Goal: Task Accomplishment & Management: Complete application form

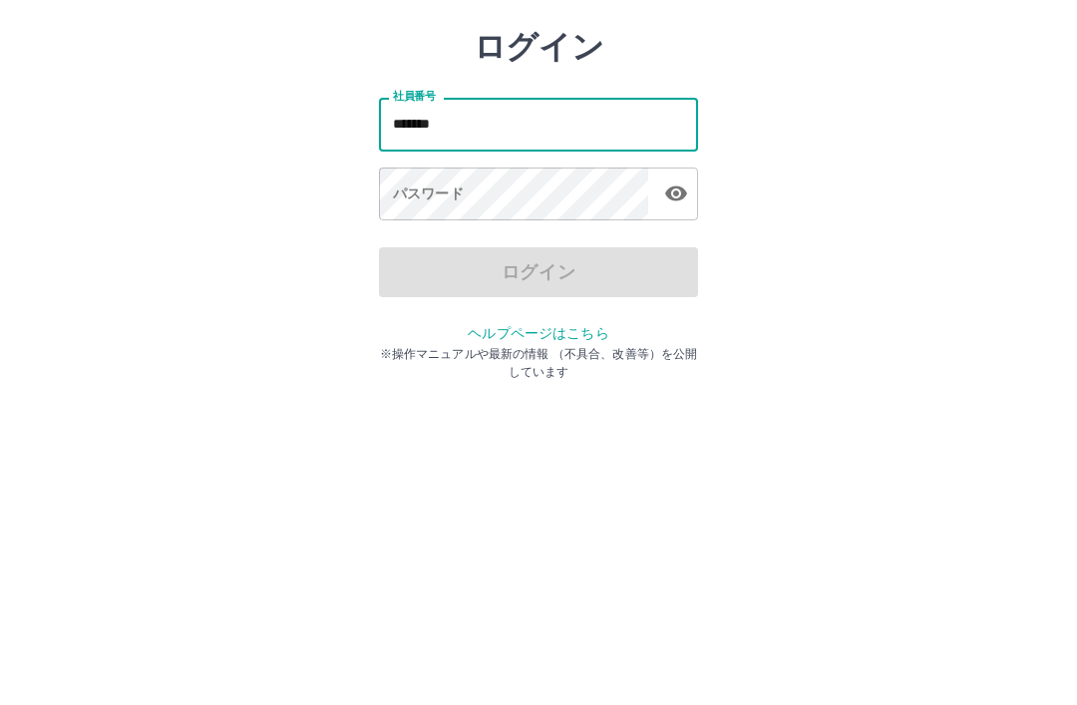
type input "*******"
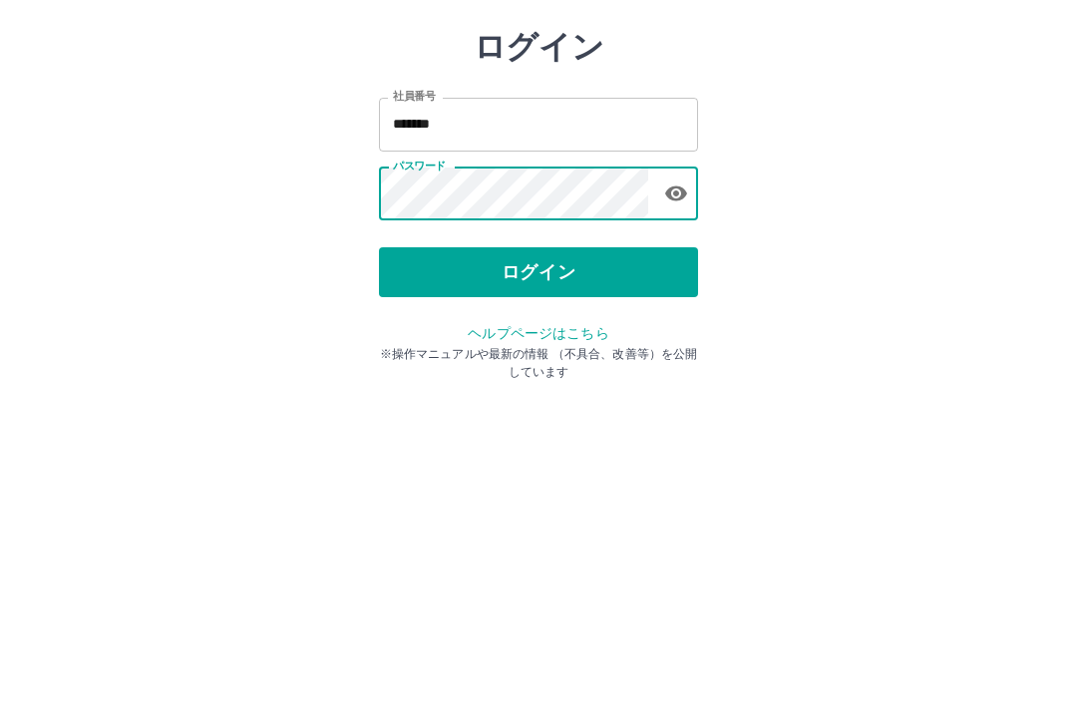
click at [620, 345] on button "ログイン" at bounding box center [538, 370] width 319 height 50
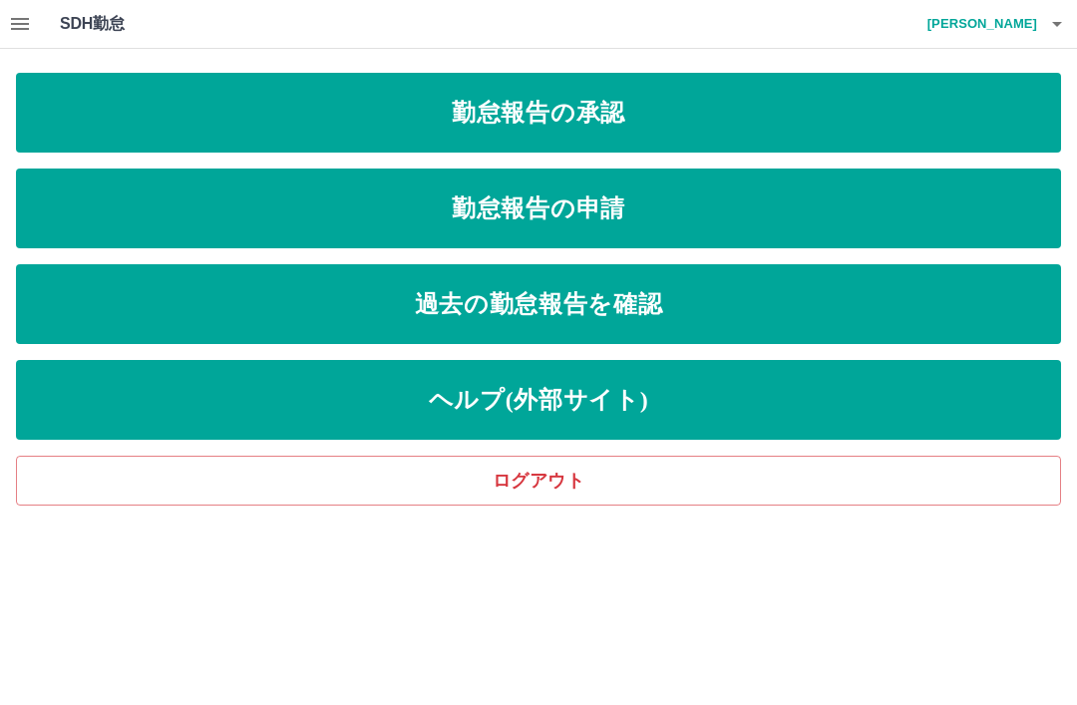
click at [726, 135] on link "勤怠報告の承認" at bounding box center [538, 113] width 1045 height 80
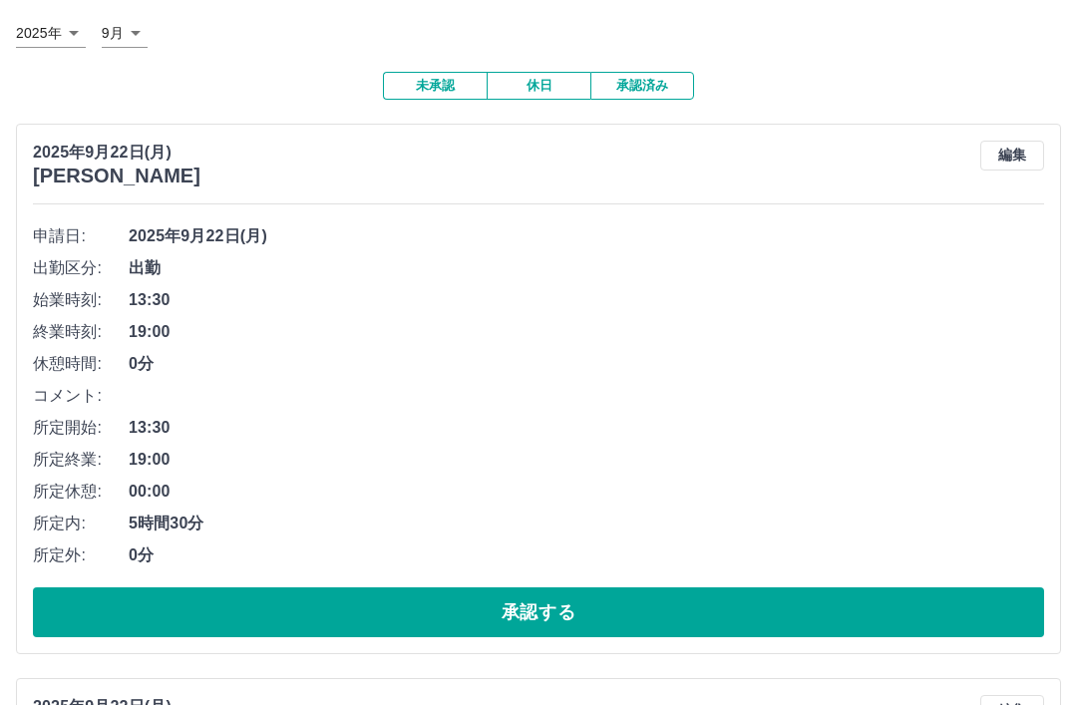
scroll to position [112, 0]
click at [509, 608] on button "承認する" at bounding box center [538, 612] width 1011 height 50
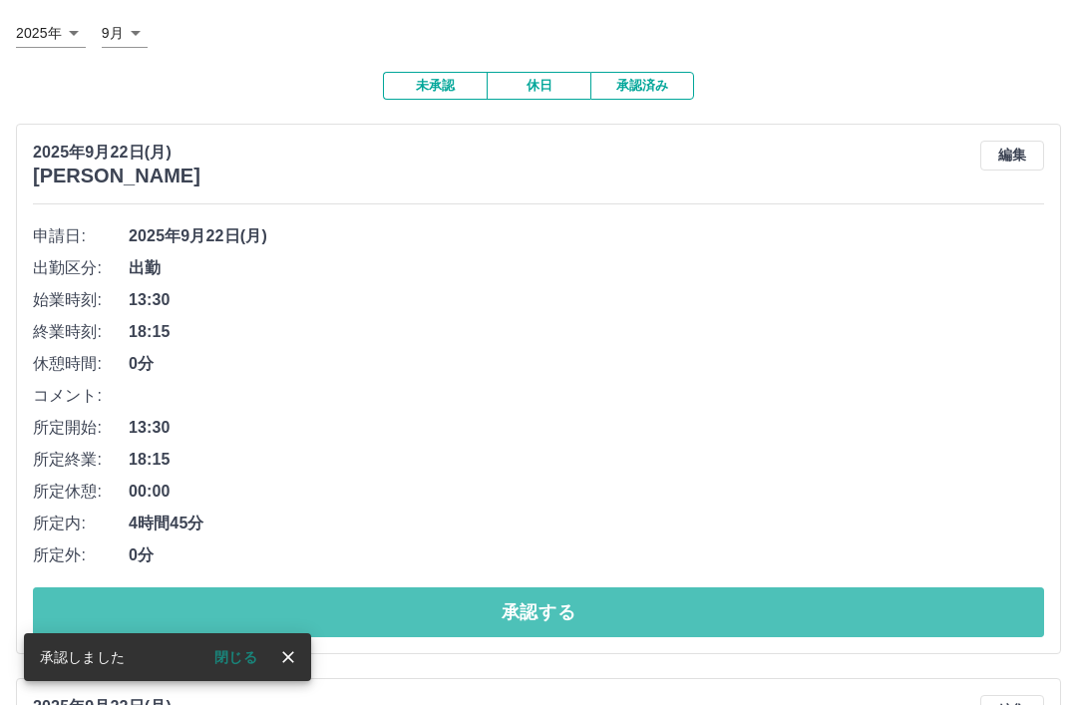
click at [547, 618] on button "承認する" at bounding box center [538, 612] width 1011 height 50
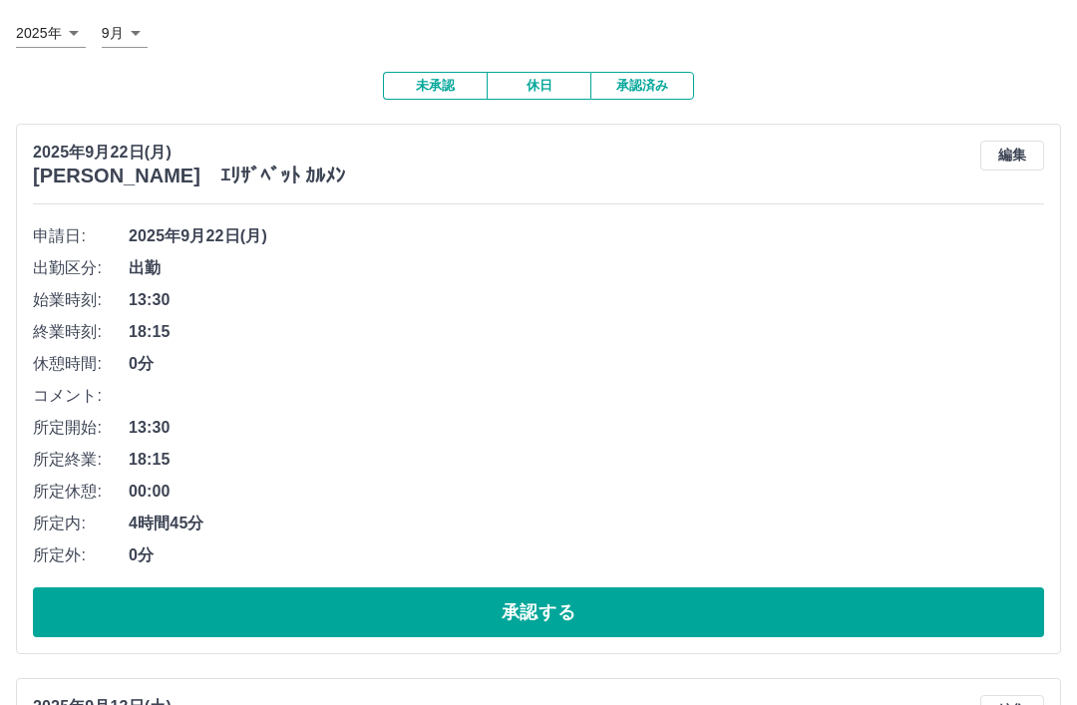
click at [585, 611] on button "承認する" at bounding box center [538, 612] width 1011 height 50
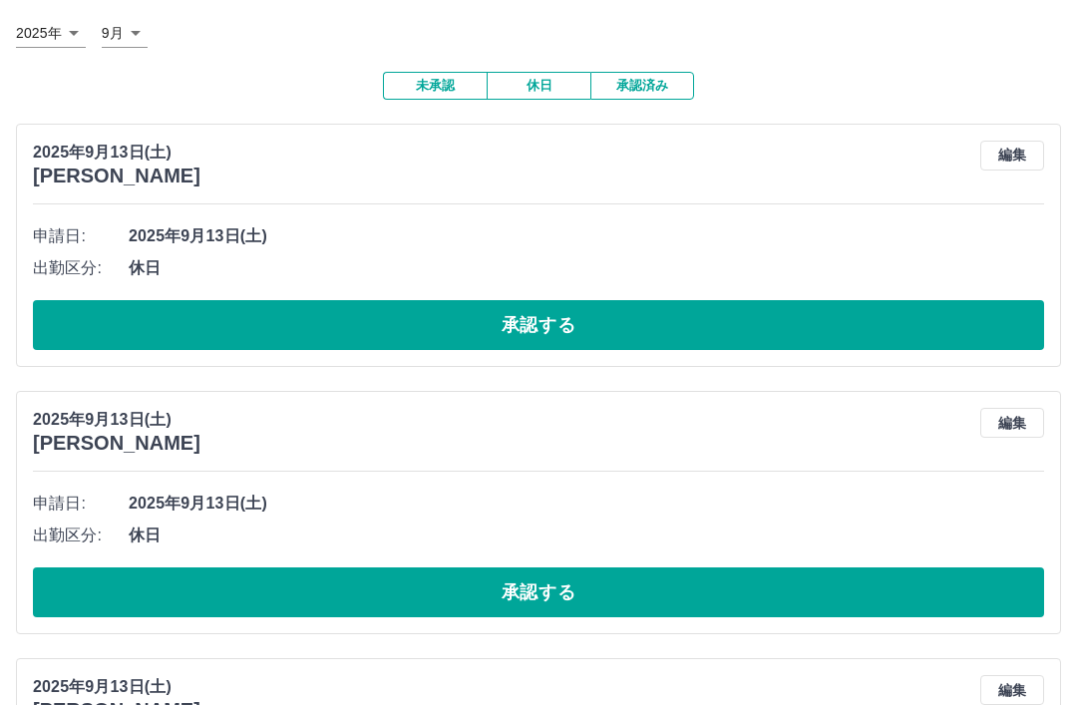
click at [551, 318] on button "承認する" at bounding box center [538, 325] width 1011 height 50
click at [559, 344] on button "承認する" at bounding box center [538, 325] width 1011 height 50
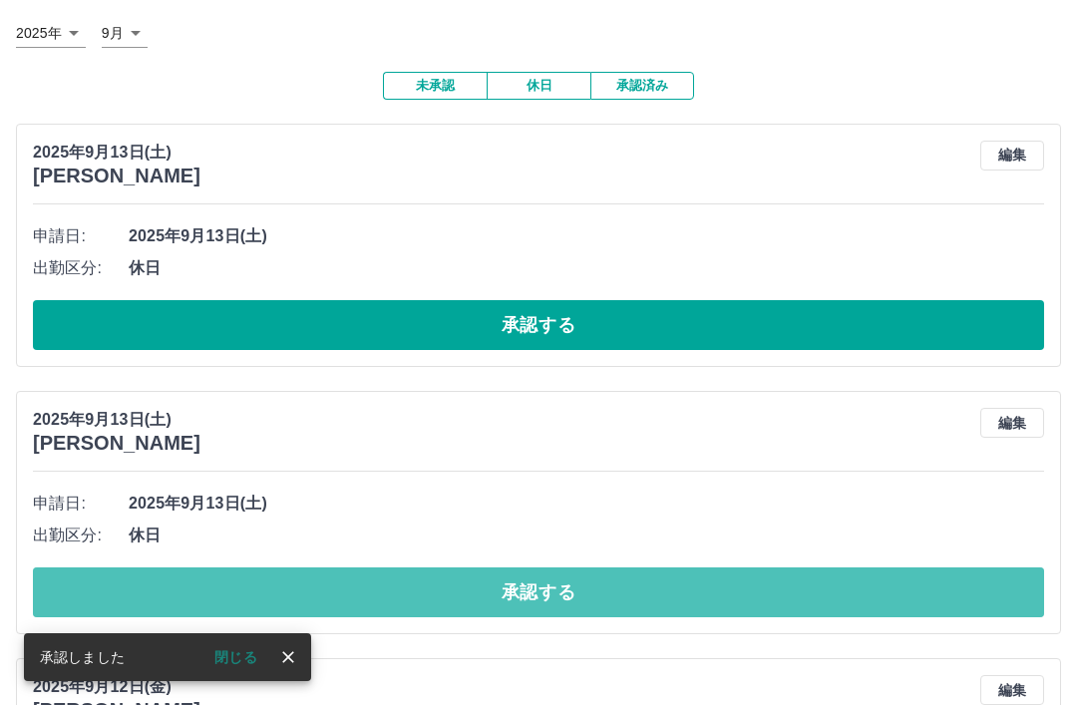
click at [612, 598] on button "承認する" at bounding box center [538, 592] width 1011 height 50
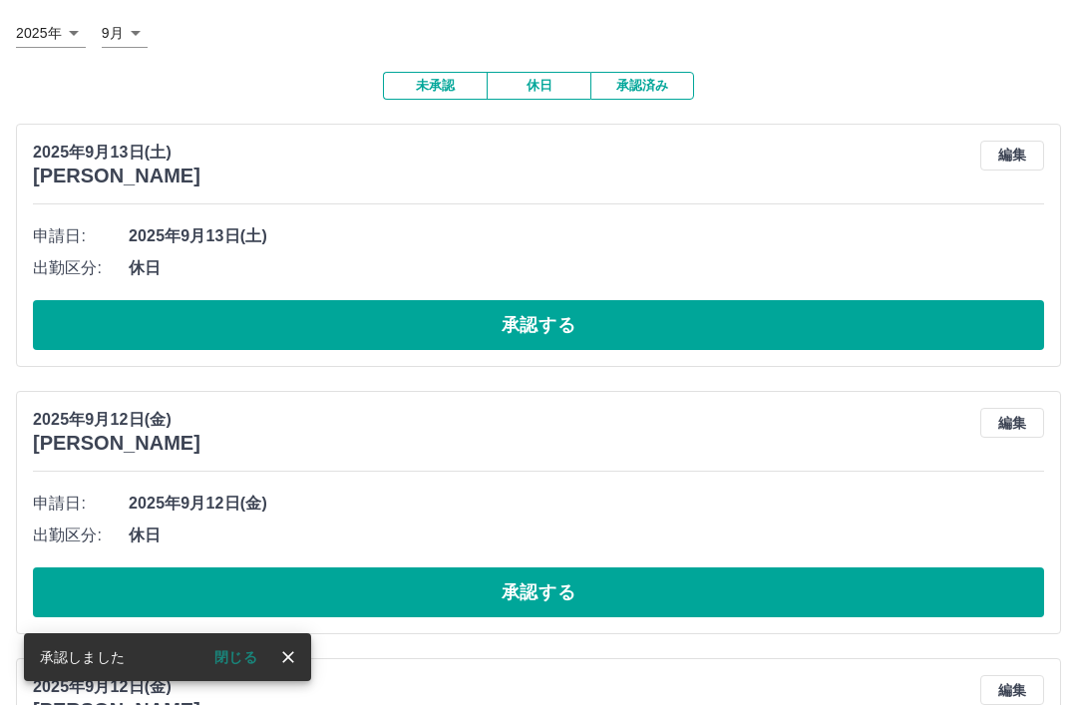
click at [583, 342] on button "承認する" at bounding box center [538, 325] width 1011 height 50
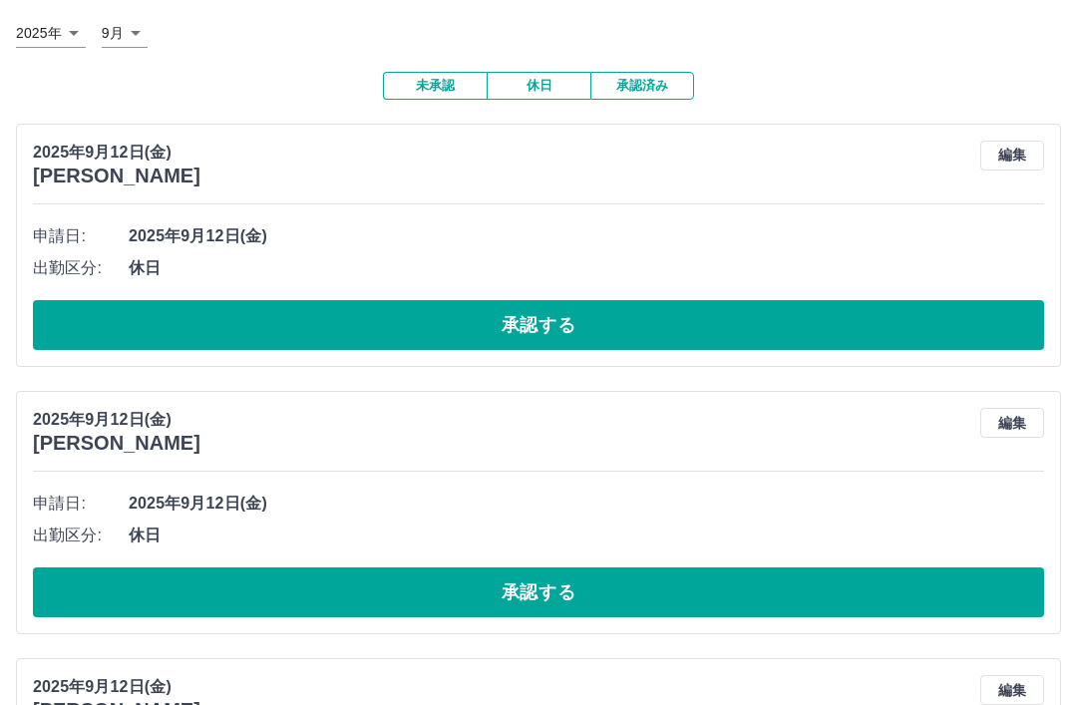
click at [598, 347] on button "承認する" at bounding box center [538, 325] width 1011 height 50
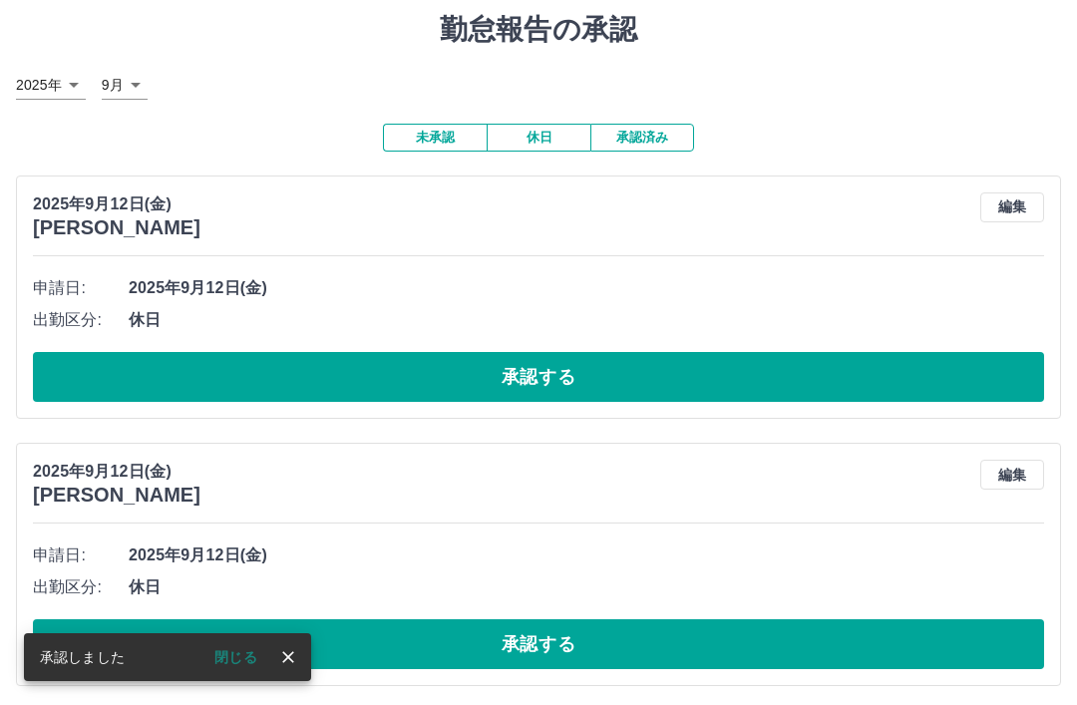
scroll to position [62, 0]
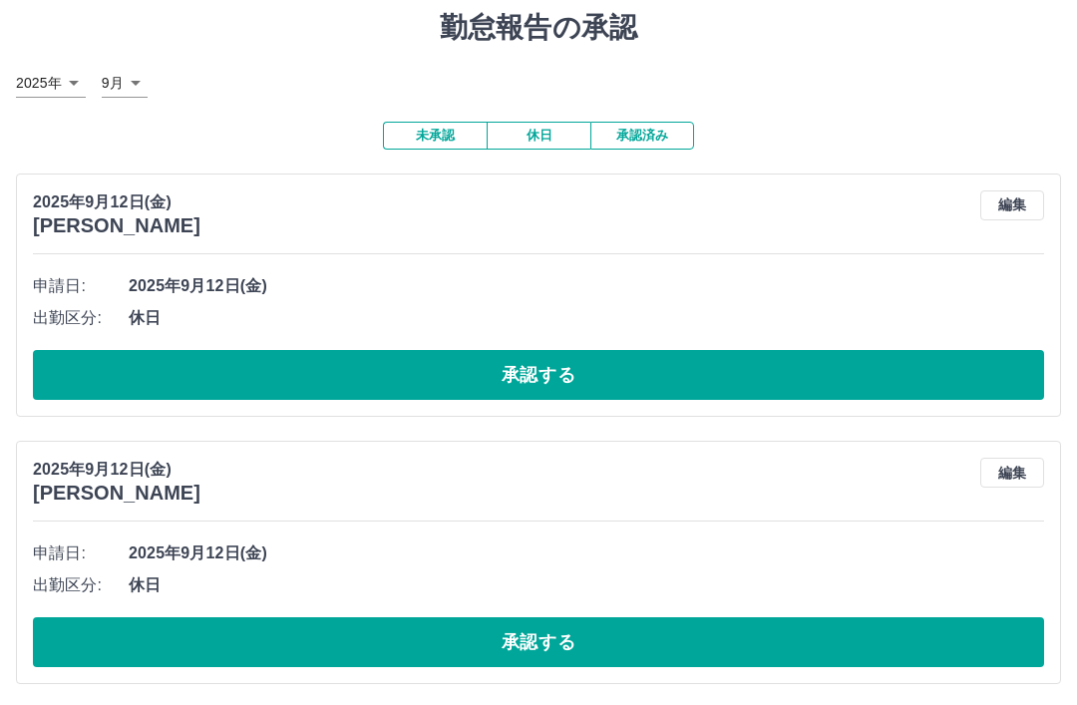
click at [567, 388] on button "承認する" at bounding box center [538, 375] width 1011 height 50
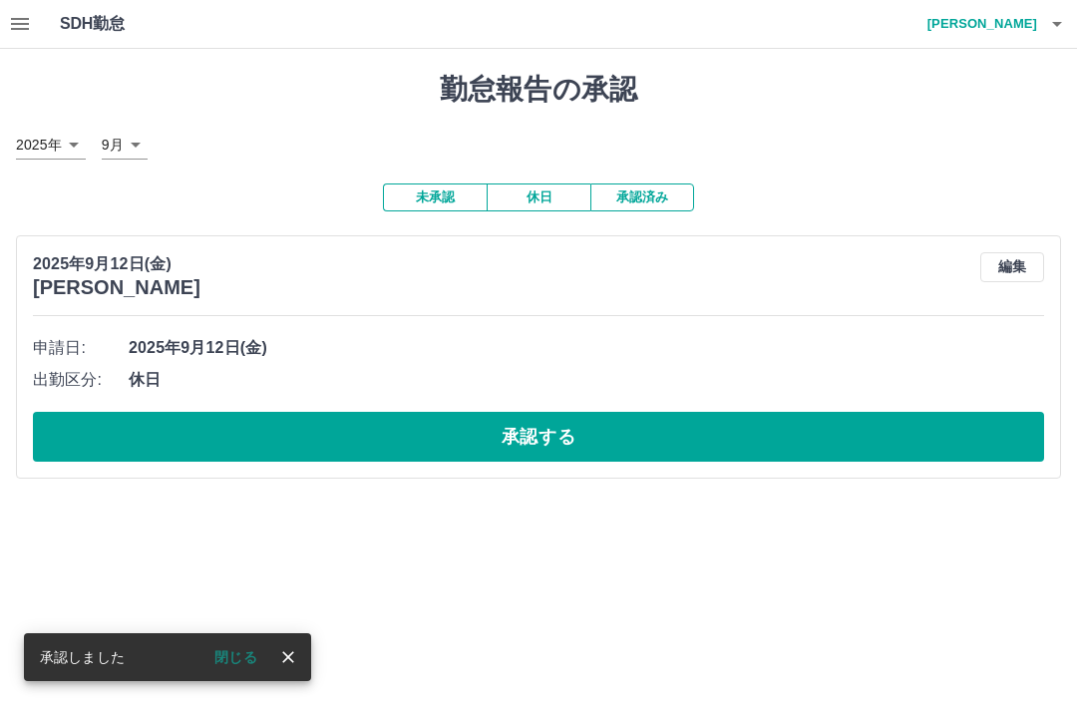
scroll to position [0, 0]
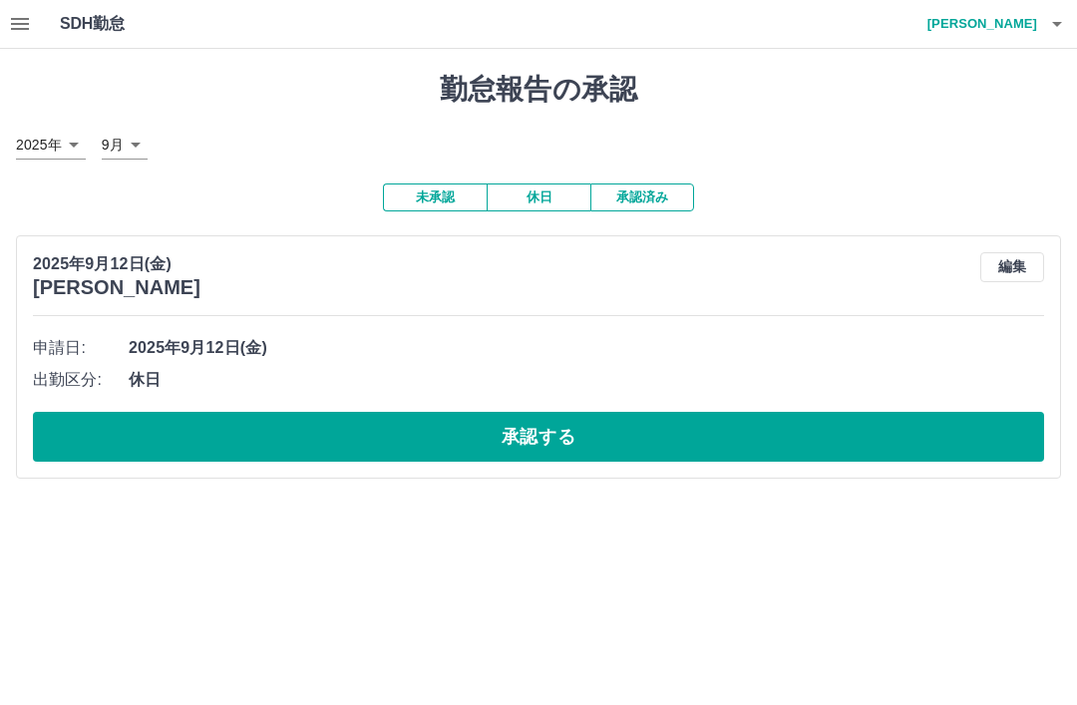
click at [575, 436] on button "承認する" at bounding box center [538, 437] width 1011 height 50
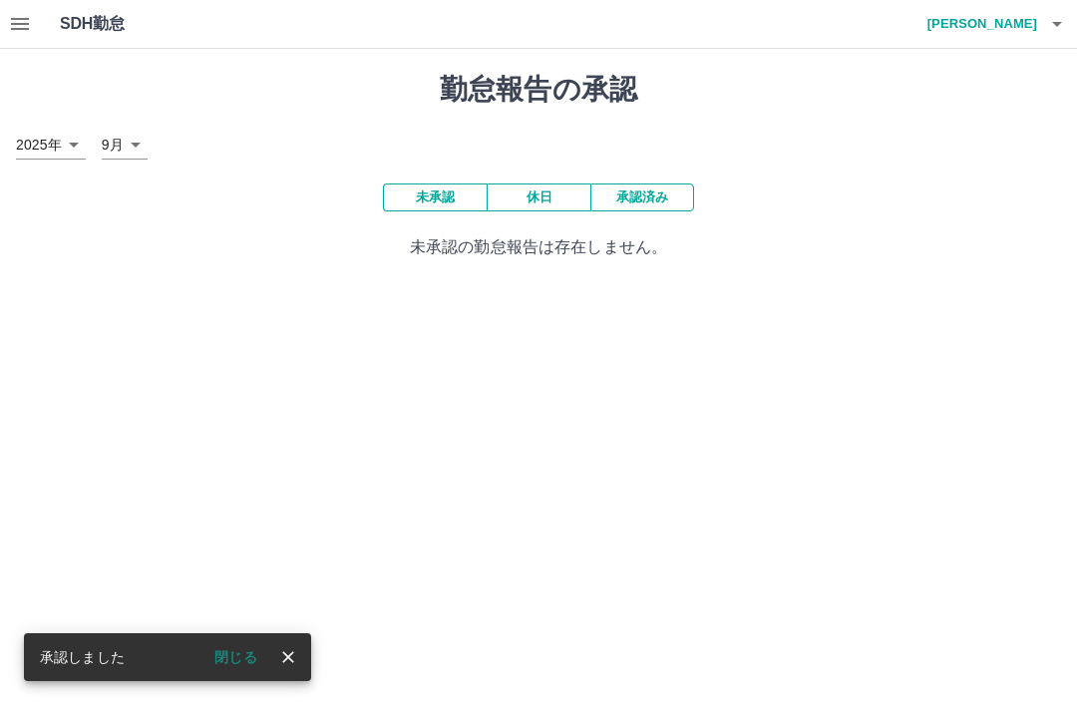
click at [11, 33] on icon "button" at bounding box center [20, 24] width 24 height 24
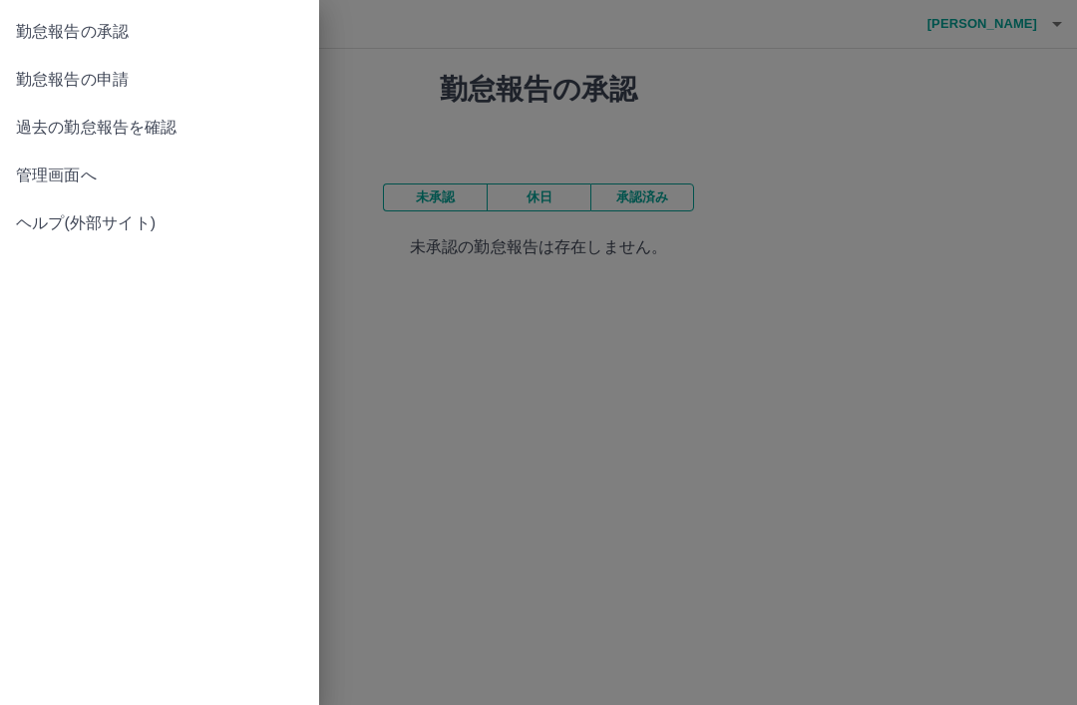
click at [91, 186] on span "管理画面へ" at bounding box center [159, 175] width 287 height 24
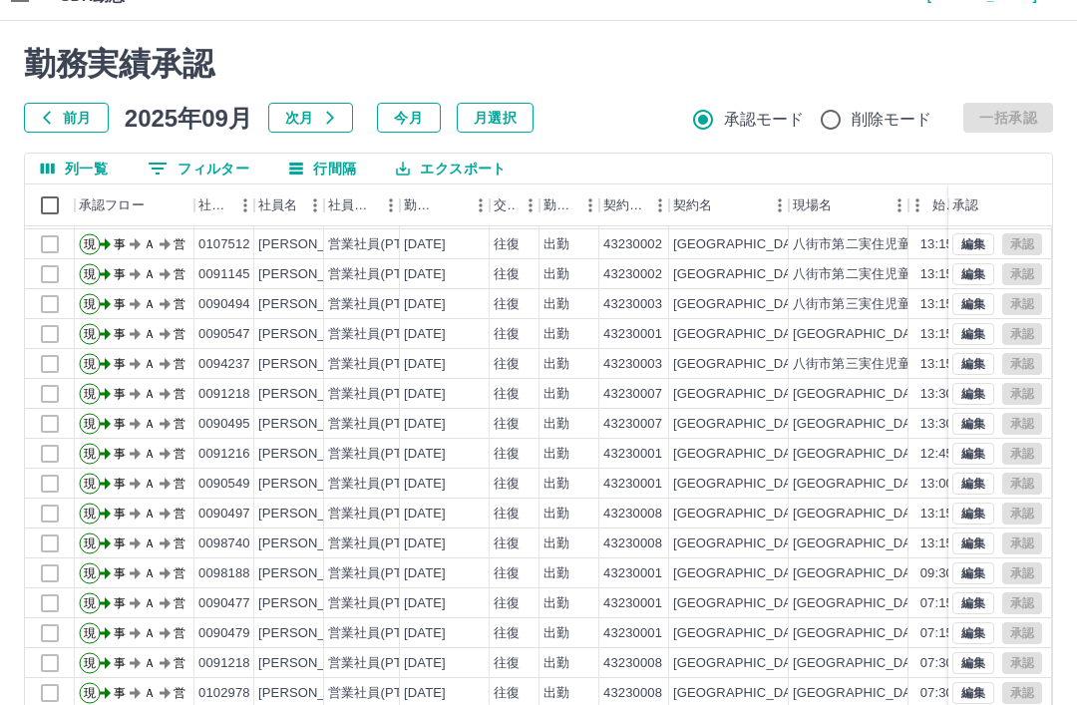
scroll to position [74, 0]
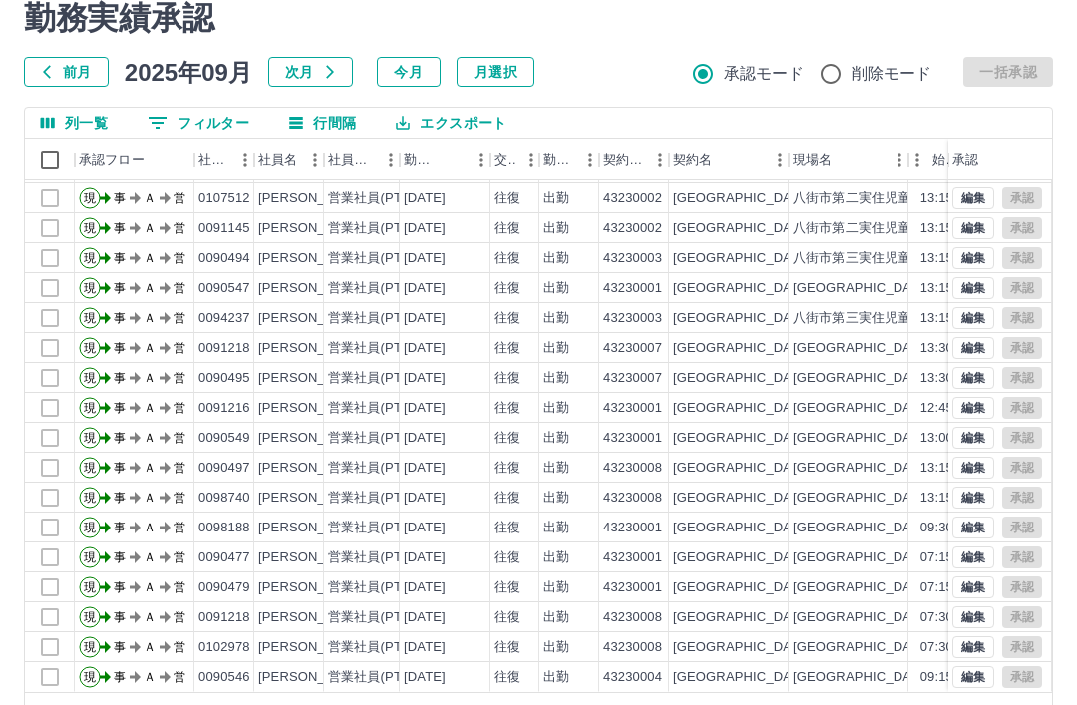
click at [820, 704] on body "SDH勤怠 三浦　眞由美 勤務実績承認 前月 2025年09月 次月 今月 月選択 承認モード 削除モード 一括承認 列一覧 0 フィルター 行間隔 エクスポ…" at bounding box center [538, 347] width 1077 height 842
click at [809, 630] on li "50" at bounding box center [820, 619] width 68 height 36
type input "**"
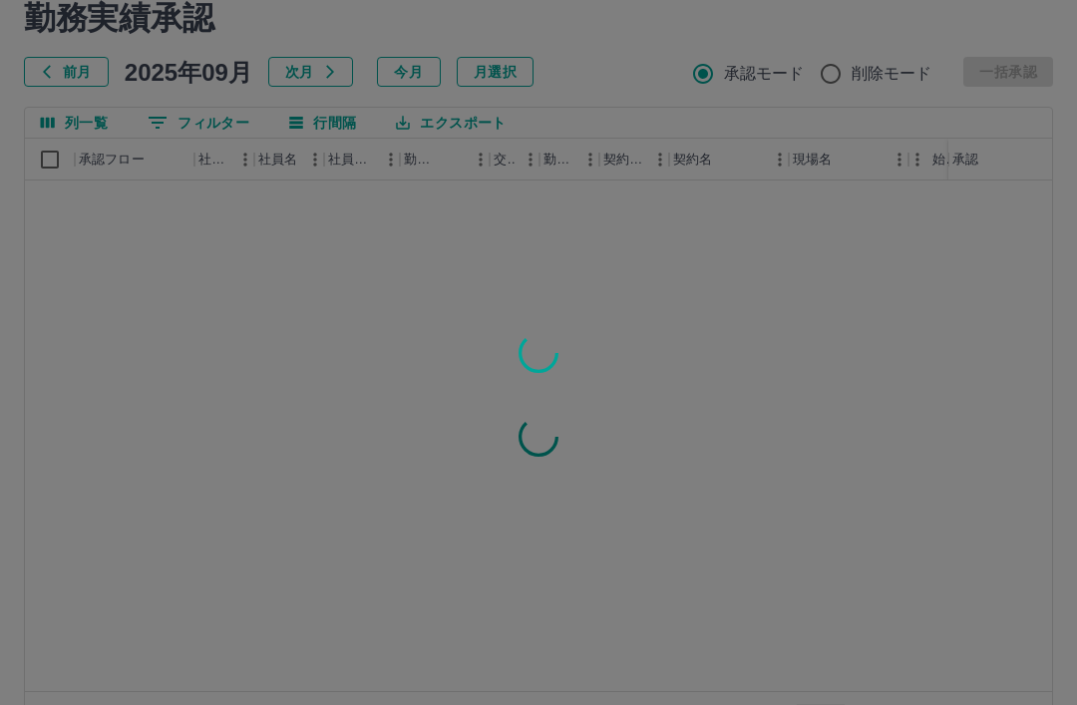
scroll to position [0, 0]
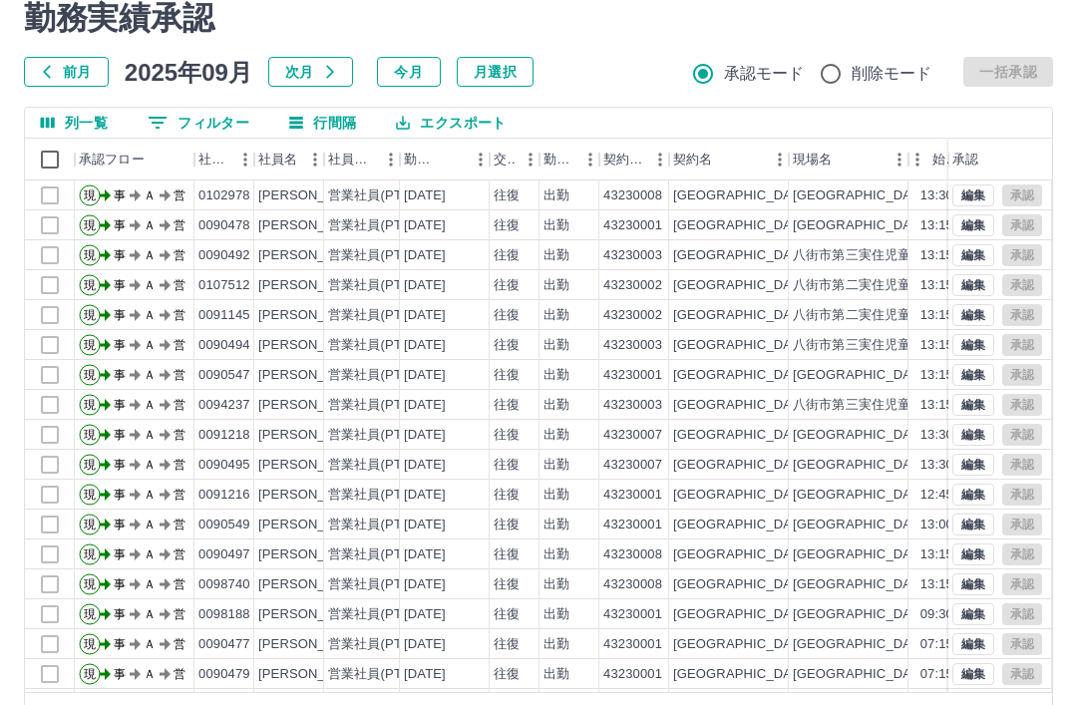
click at [1021, 704] on icon "次のページへ" at bounding box center [1030, 719] width 24 height 24
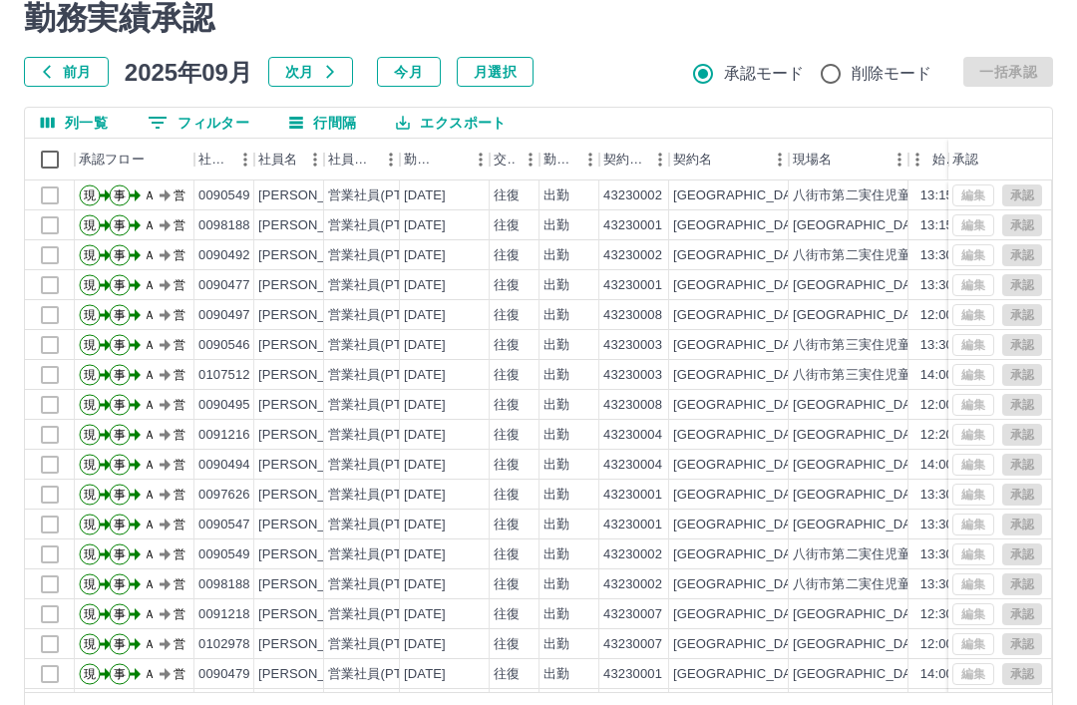
click at [1029, 704] on icon "次のページへ" at bounding box center [1030, 719] width 7 height 12
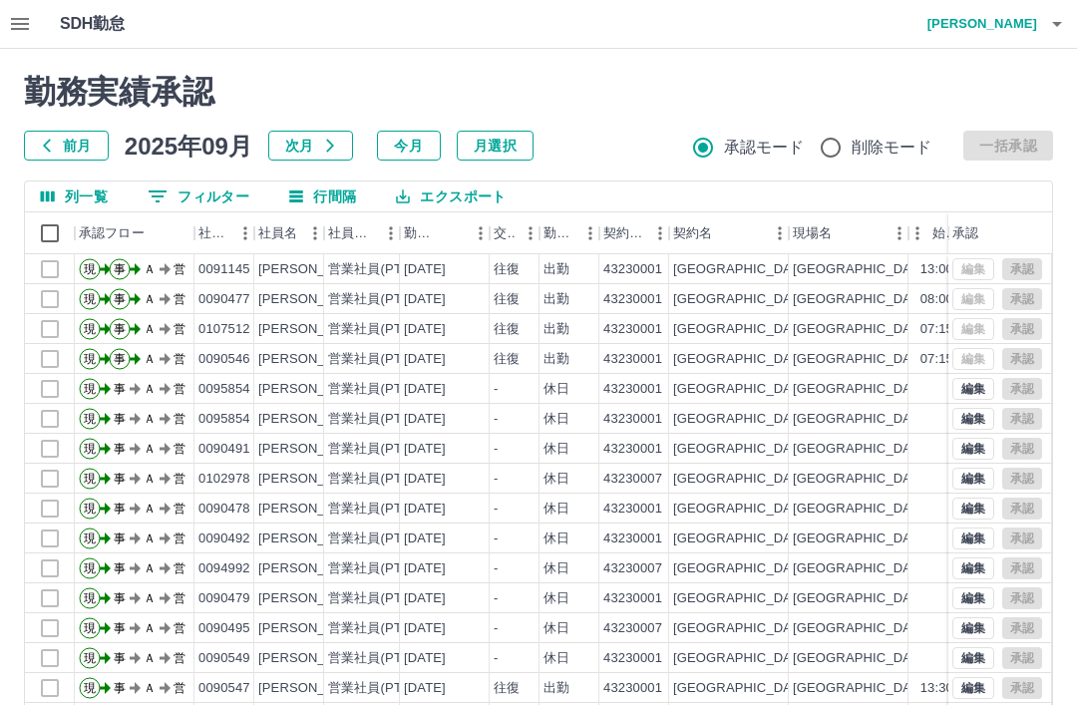
click at [1046, 29] on icon "button" at bounding box center [1057, 24] width 24 height 24
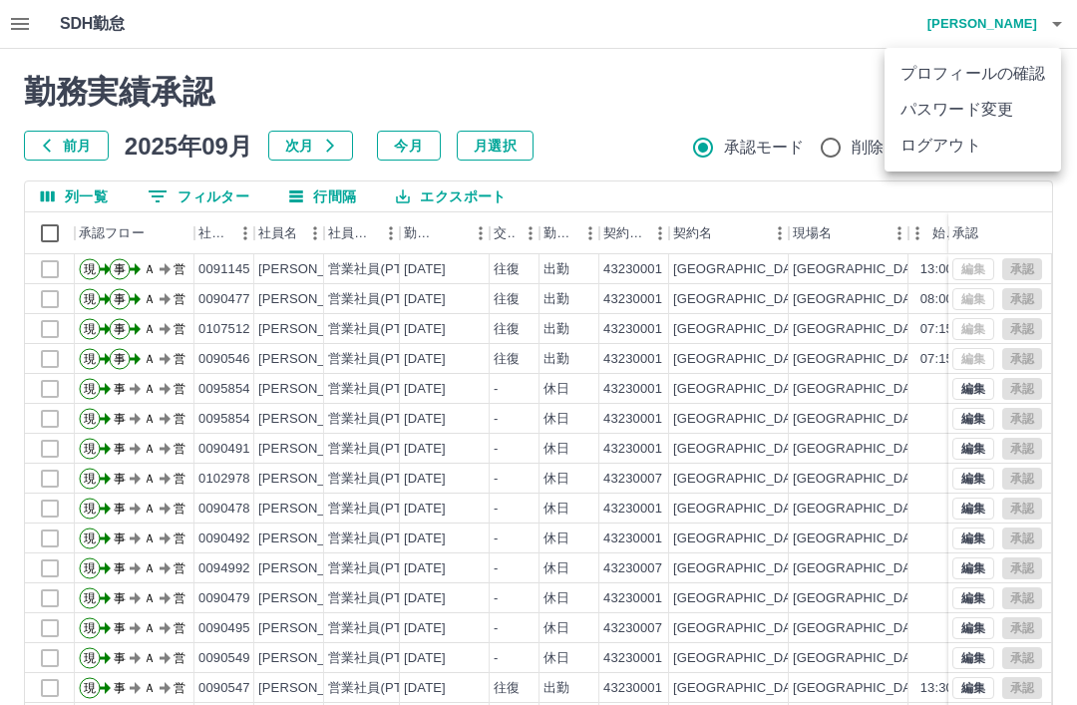
click at [804, 133] on div at bounding box center [538, 352] width 1077 height 705
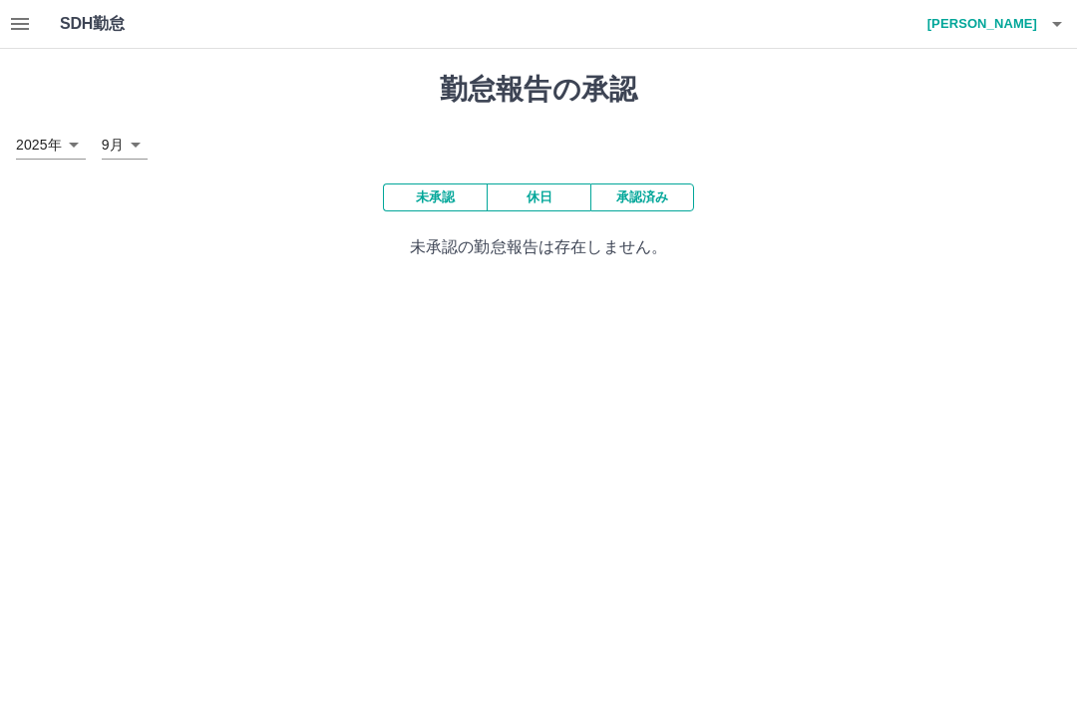
click at [1047, 31] on icon "button" at bounding box center [1057, 24] width 24 height 24
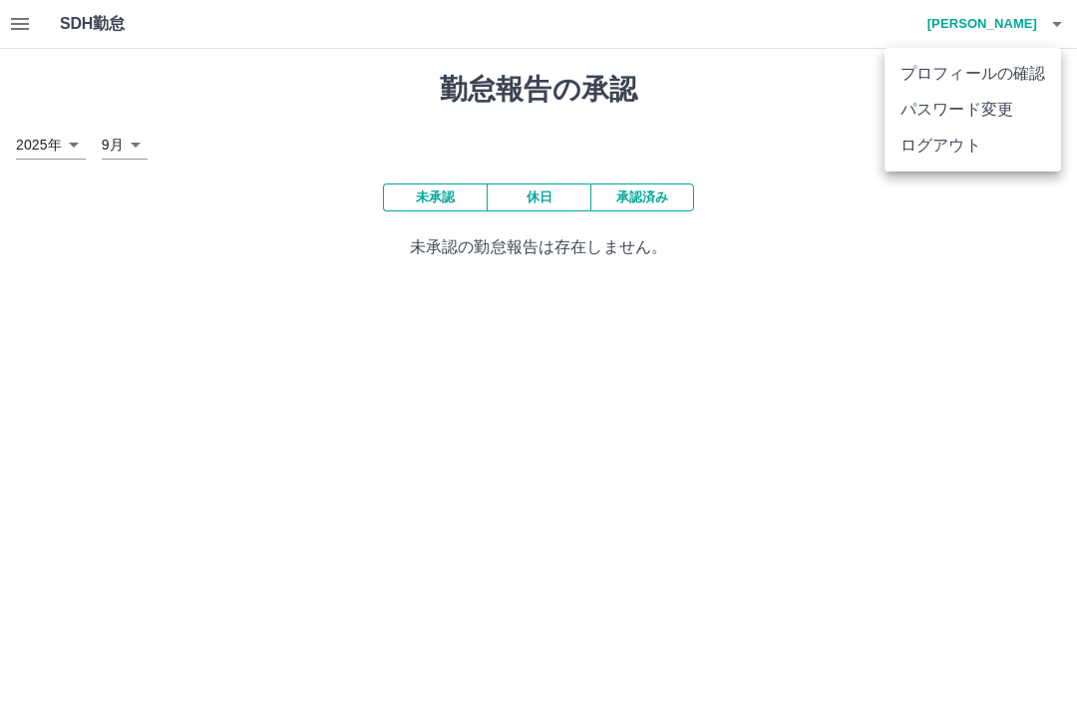
click at [993, 148] on li "ログアウト" at bounding box center [972, 146] width 176 height 36
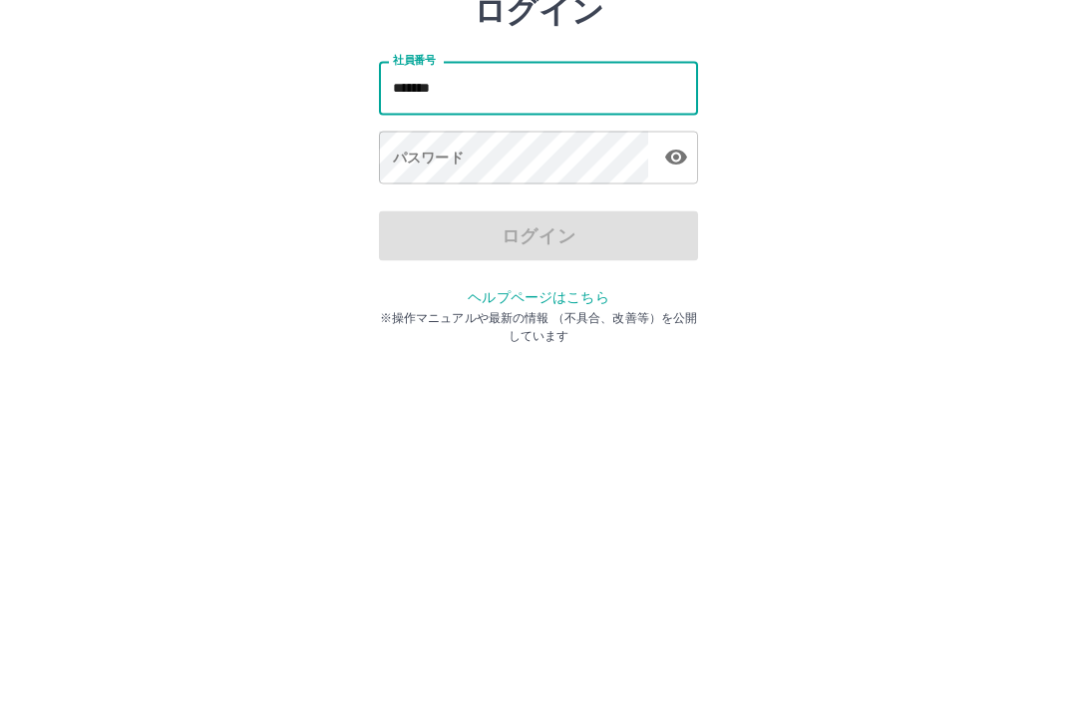
type input "*******"
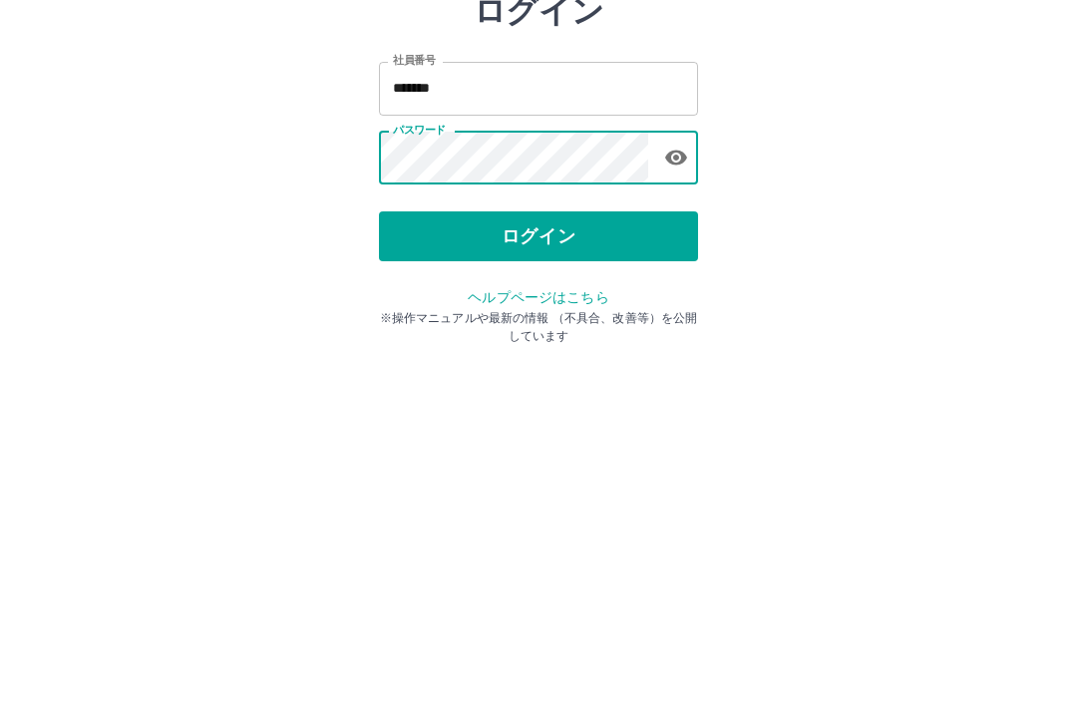
click at [595, 345] on button "ログイン" at bounding box center [538, 370] width 319 height 50
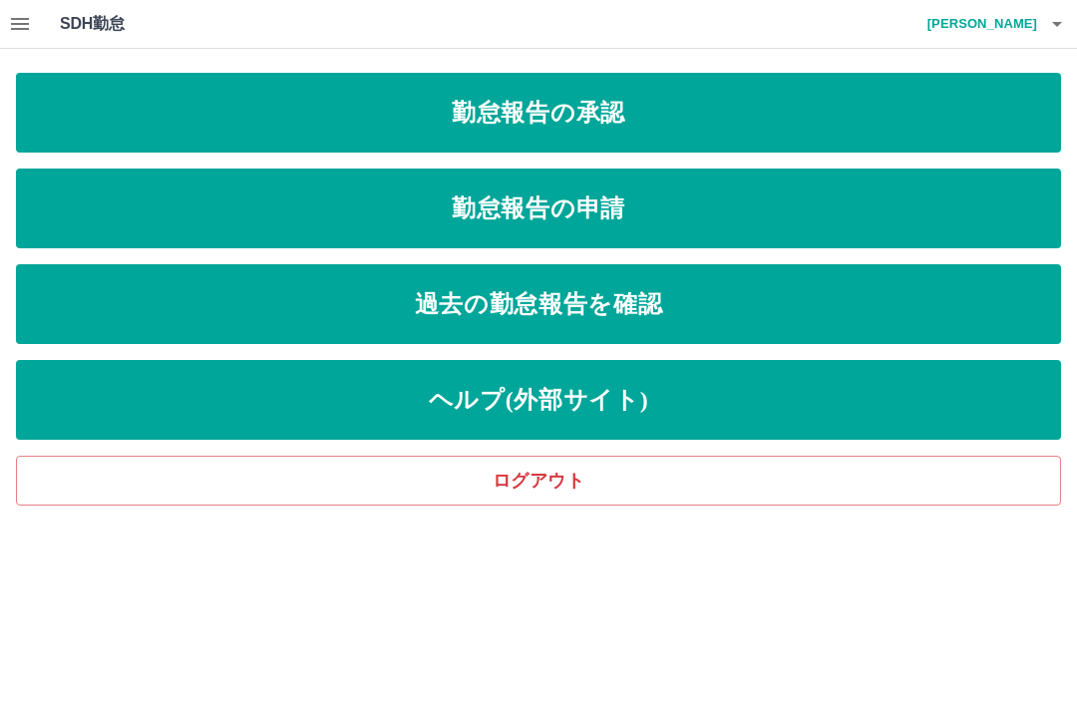
click at [675, 213] on link "勤怠報告の申請" at bounding box center [538, 208] width 1045 height 80
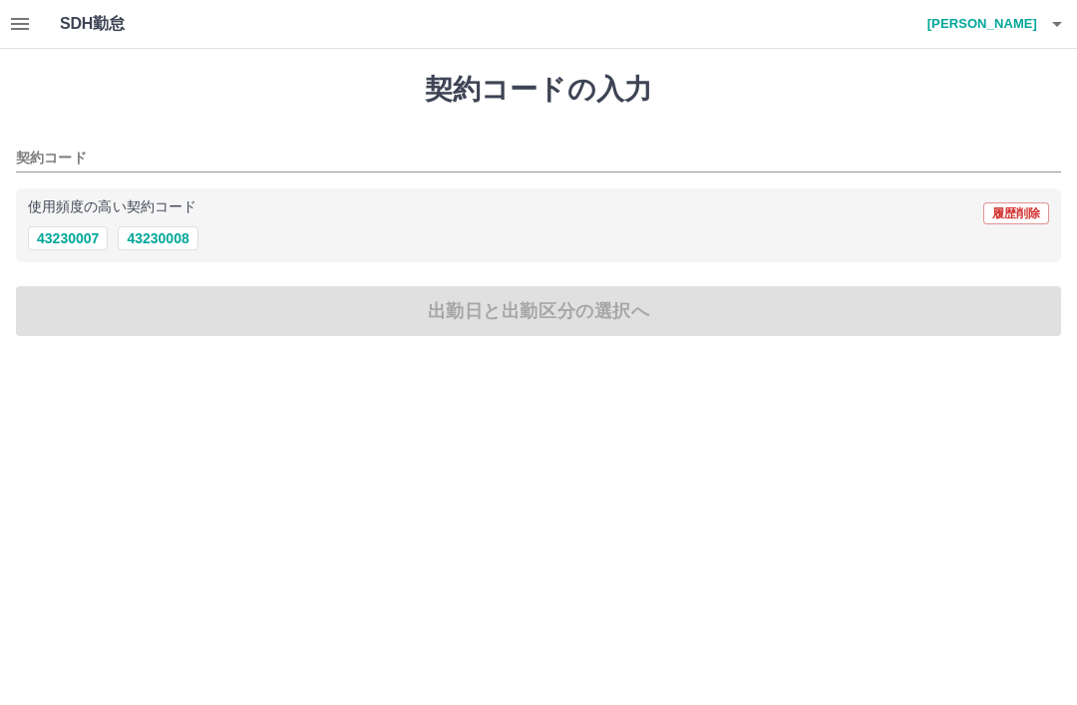
click at [167, 245] on button "43230008" at bounding box center [158, 238] width 80 height 24
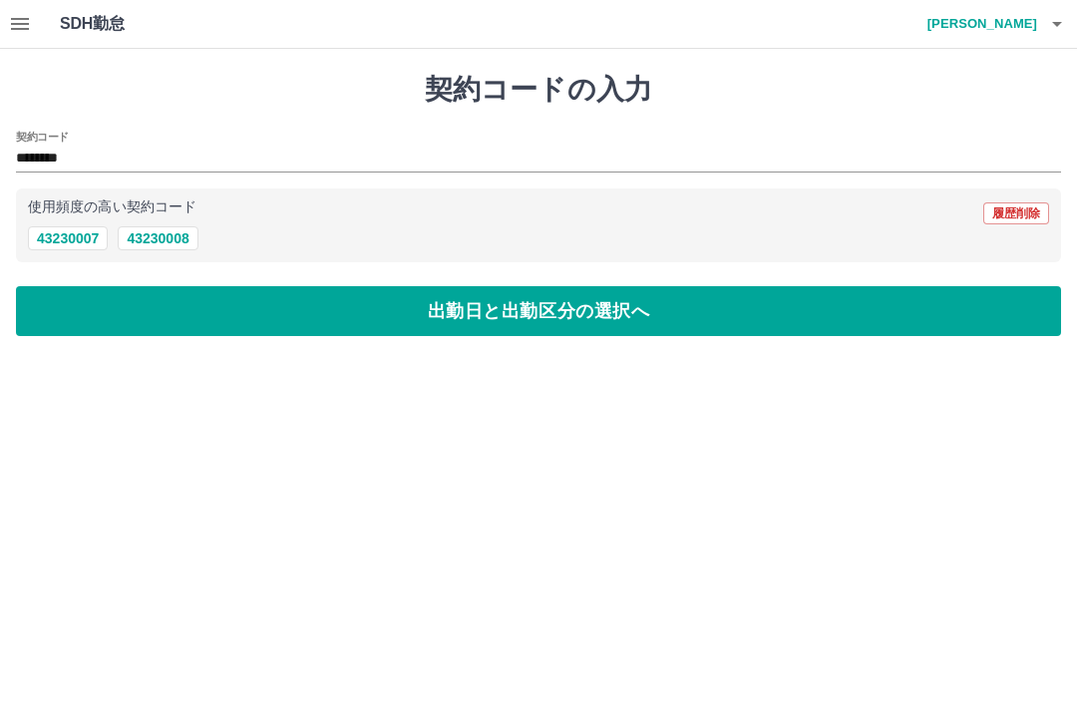
type input "********"
click at [609, 311] on button "出勤日と出勤区分の選択へ" at bounding box center [538, 311] width 1045 height 50
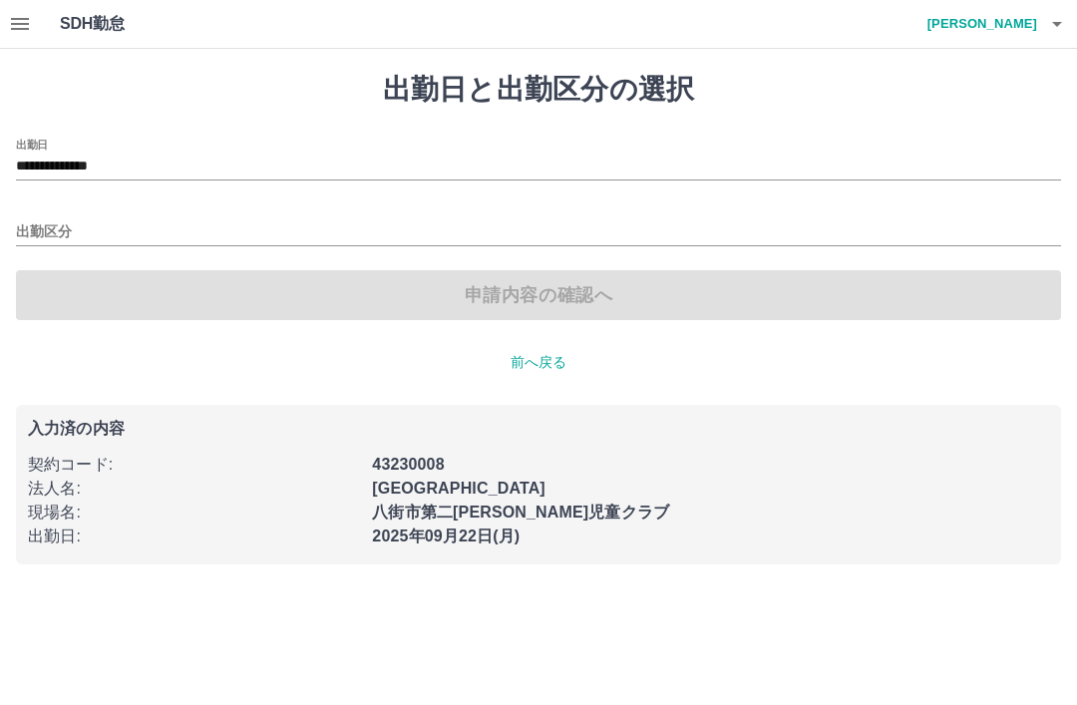
click at [59, 236] on input "出勤区分" at bounding box center [538, 232] width 1045 height 25
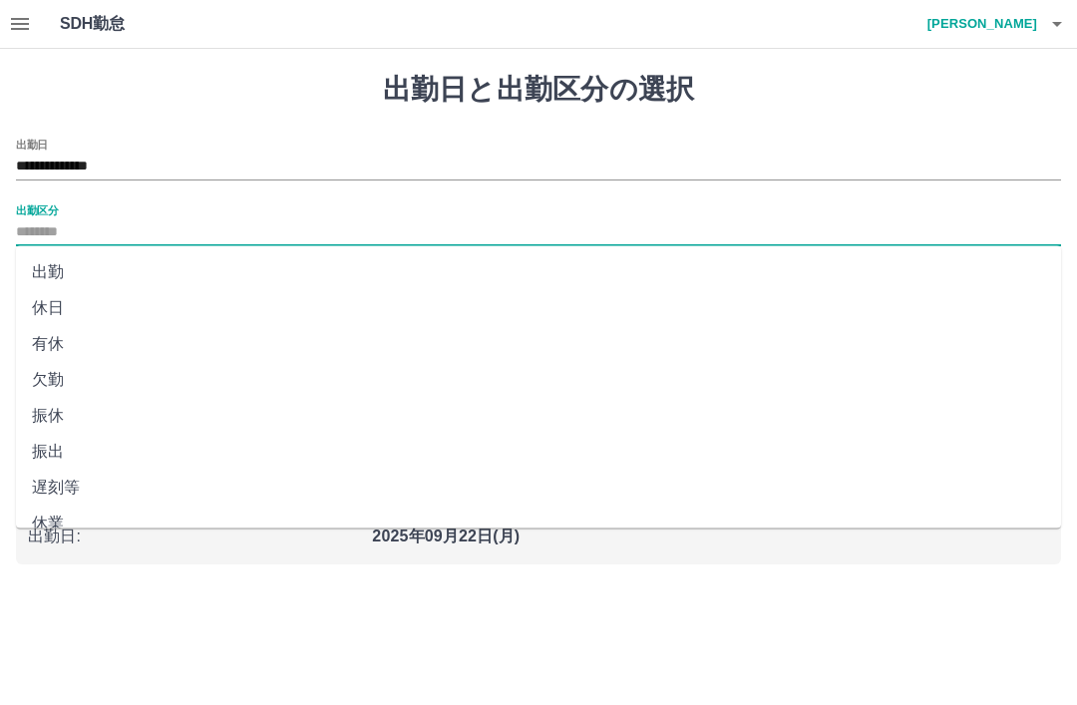
click at [51, 272] on li "出勤" at bounding box center [538, 272] width 1045 height 36
type input "**"
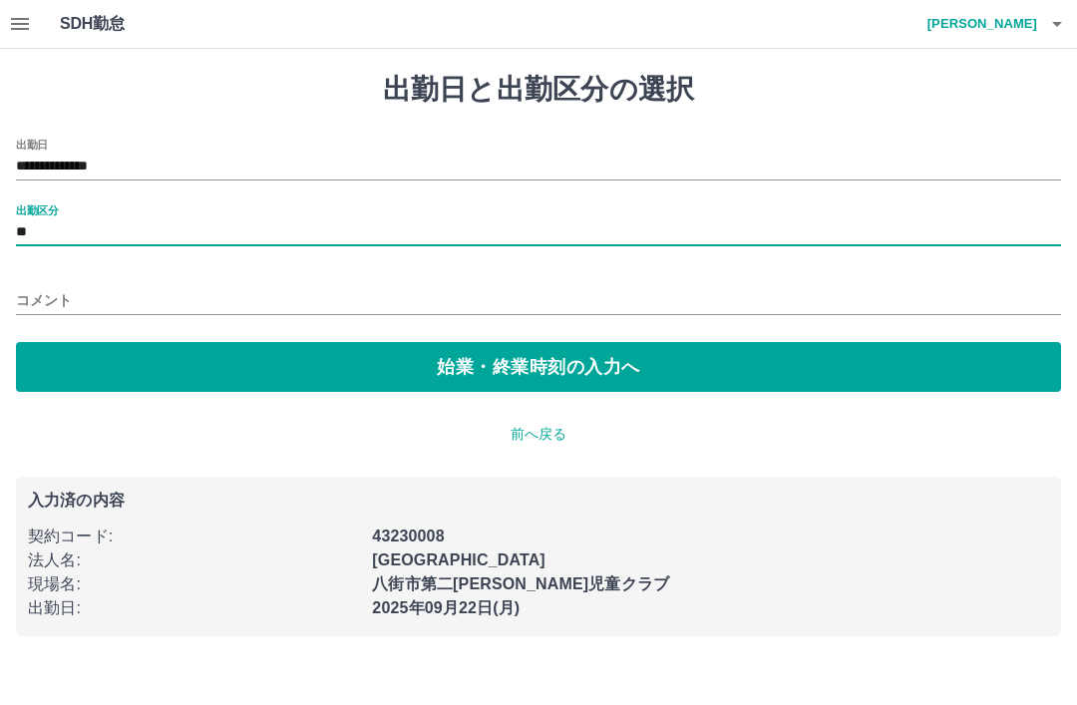
click at [60, 299] on input "コメント" at bounding box center [538, 300] width 1045 height 29
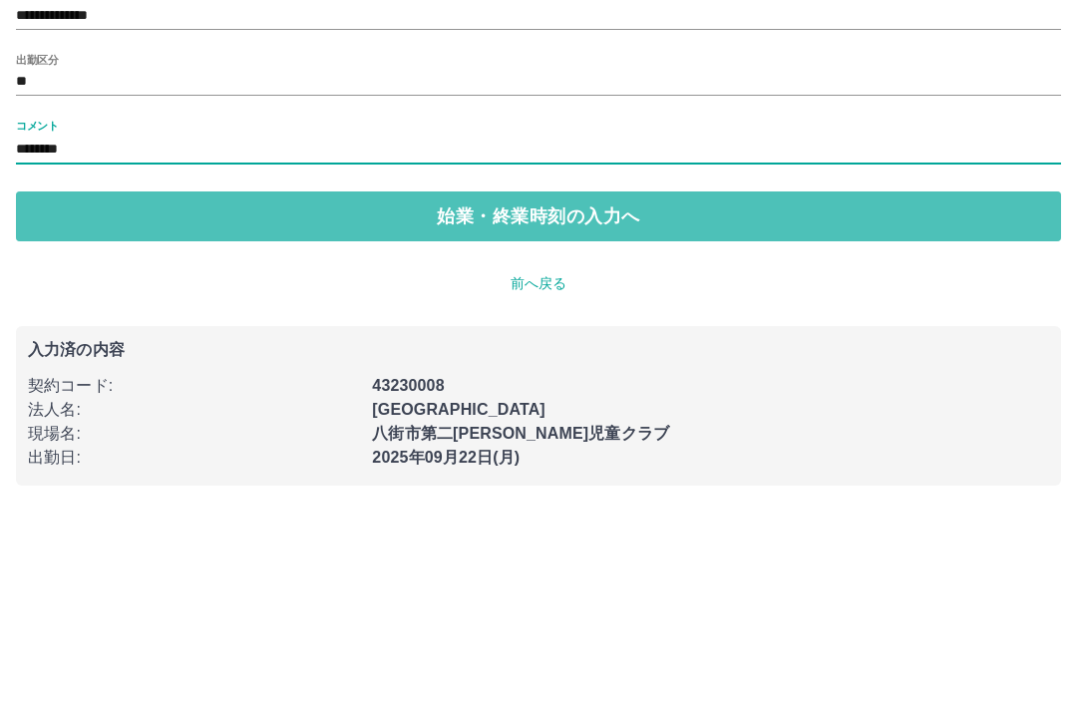
type input "********"
click at [555, 342] on button "始業・終業時刻の入力へ" at bounding box center [538, 367] width 1045 height 50
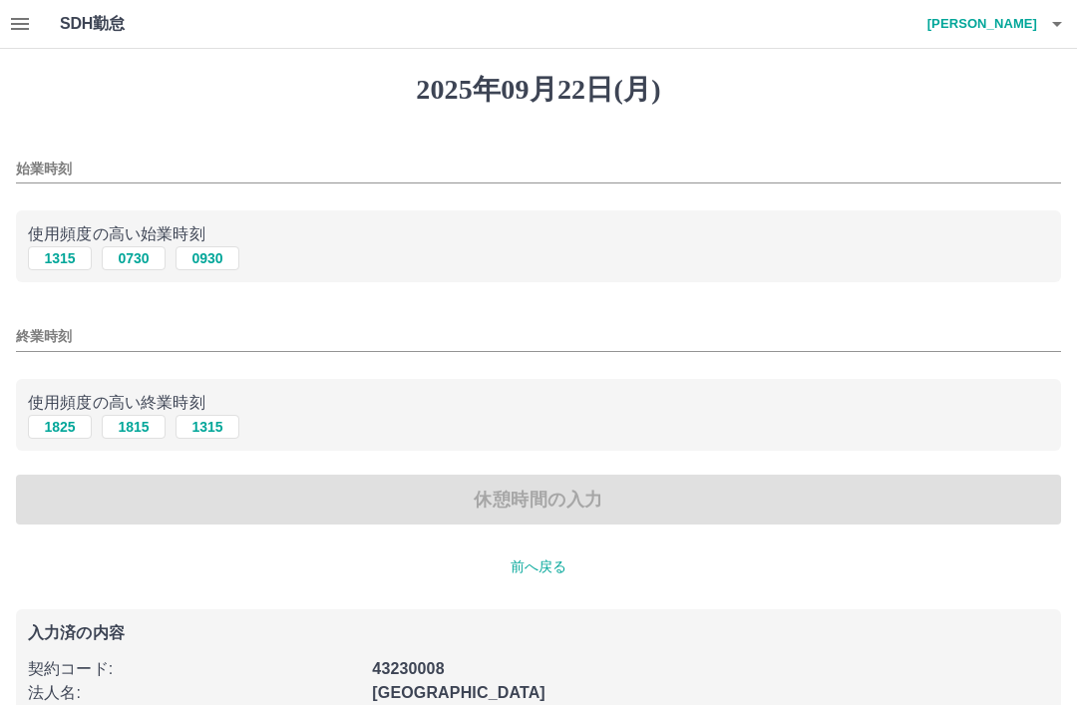
click at [65, 155] on input "始業時刻" at bounding box center [538, 168] width 1045 height 29
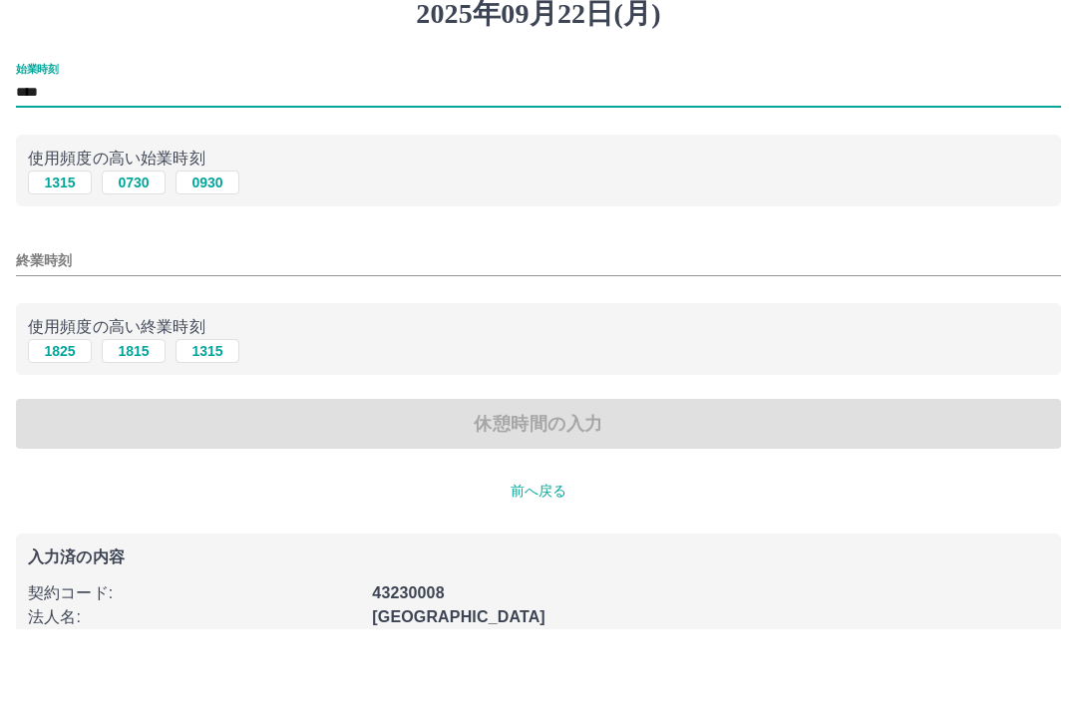
type input "****"
click at [39, 322] on input "終業時刻" at bounding box center [538, 336] width 1045 height 29
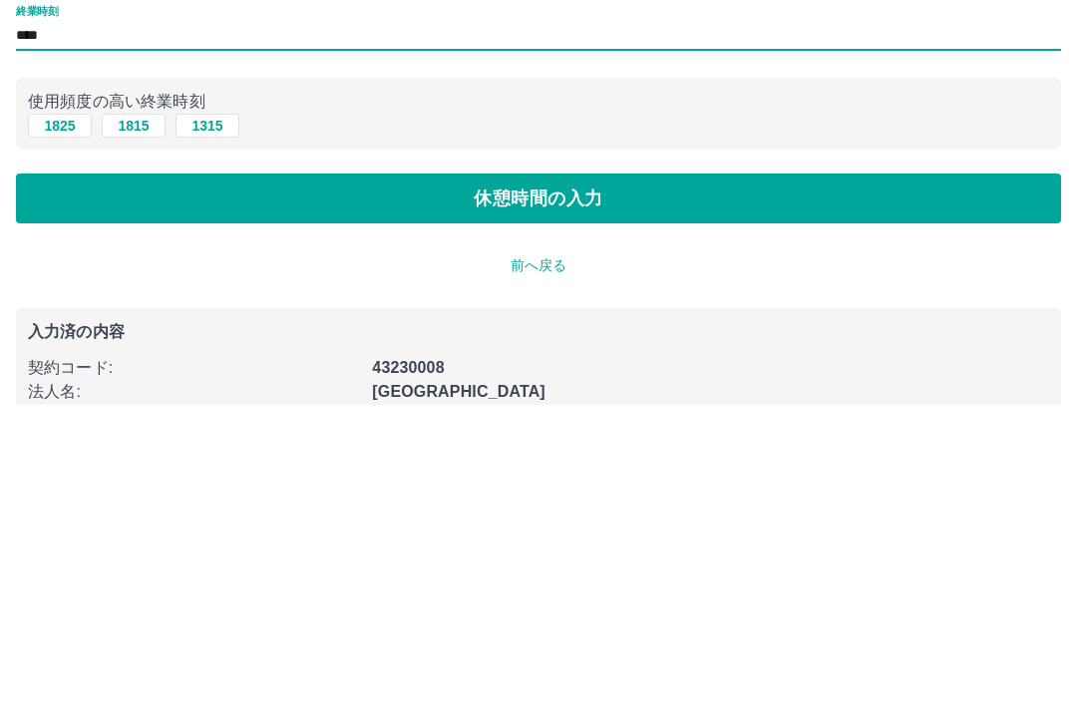
type input "****"
click at [590, 474] on button "休憩時間の入力" at bounding box center [538, 499] width 1045 height 50
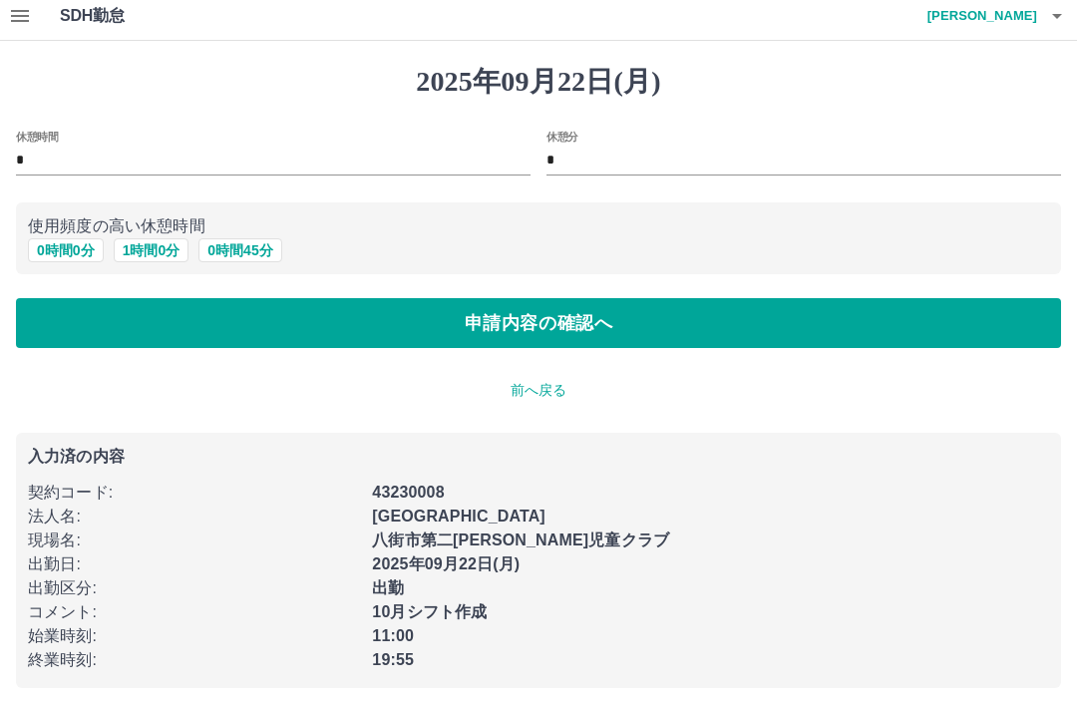
scroll to position [16, 0]
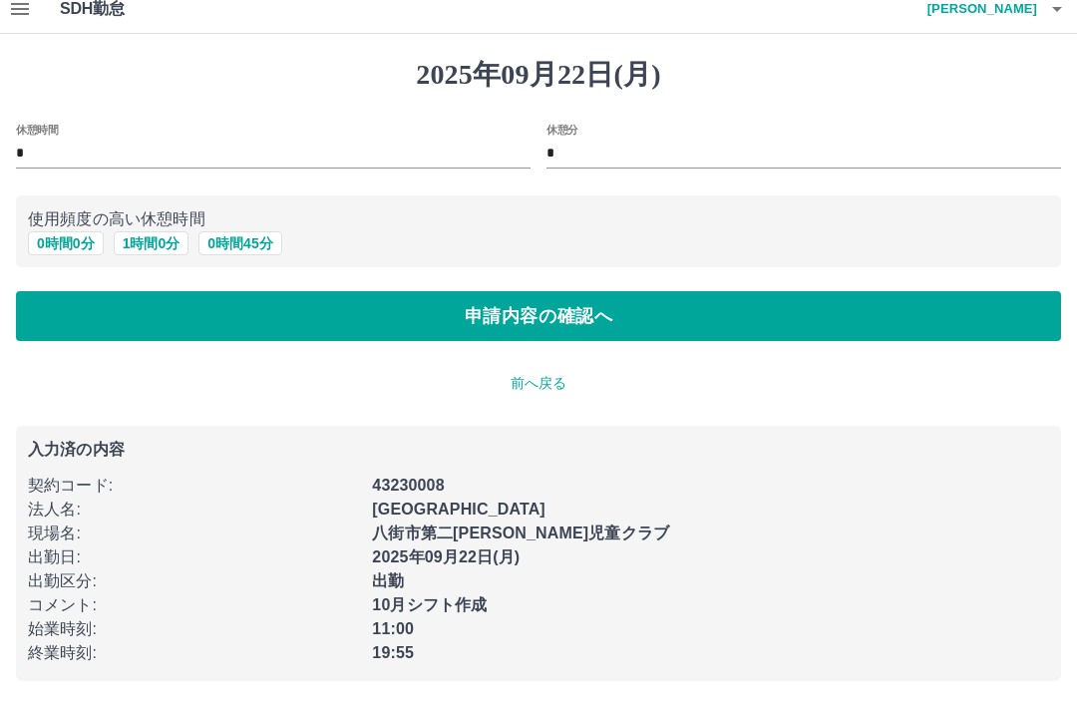
click at [163, 242] on button "1 時間 0 分" at bounding box center [152, 243] width 76 height 24
type input "*"
click at [650, 324] on button "申請内容の確認へ" at bounding box center [538, 316] width 1045 height 50
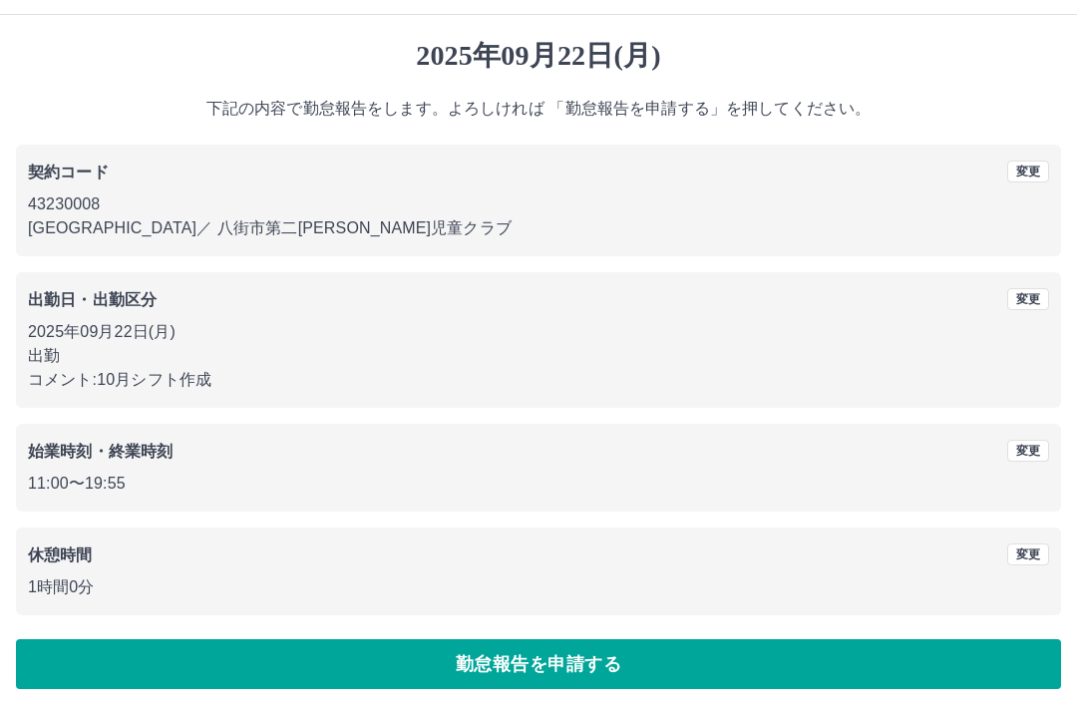
scroll to position [41, 0]
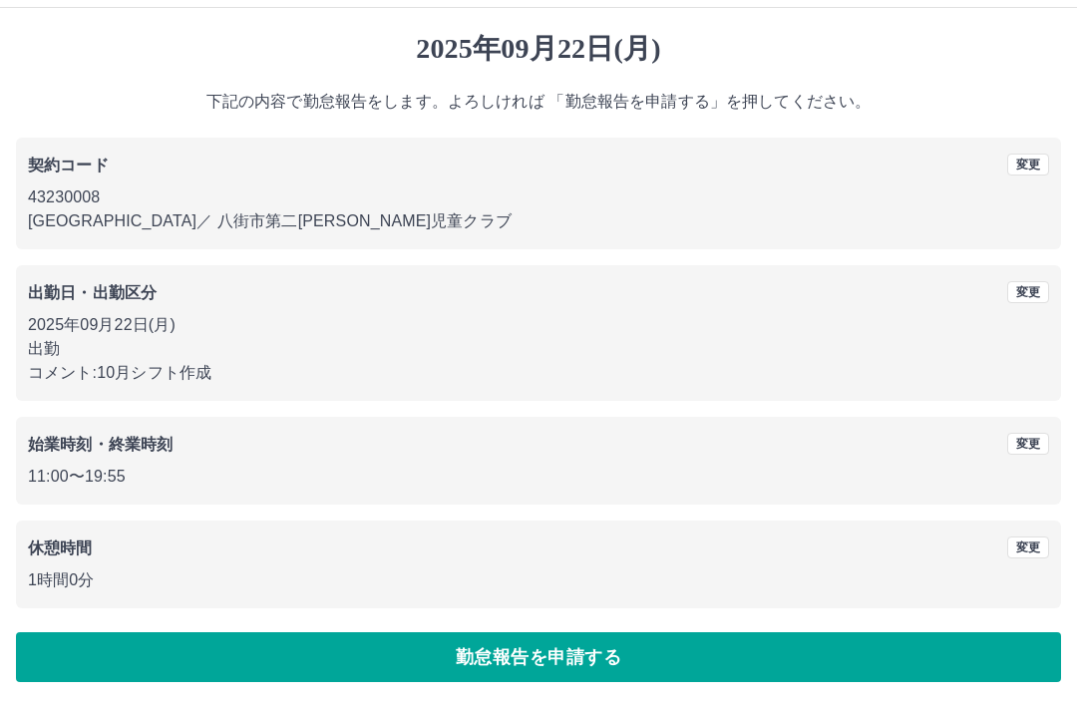
click at [654, 664] on button "勤怠報告を申請する" at bounding box center [538, 657] width 1045 height 50
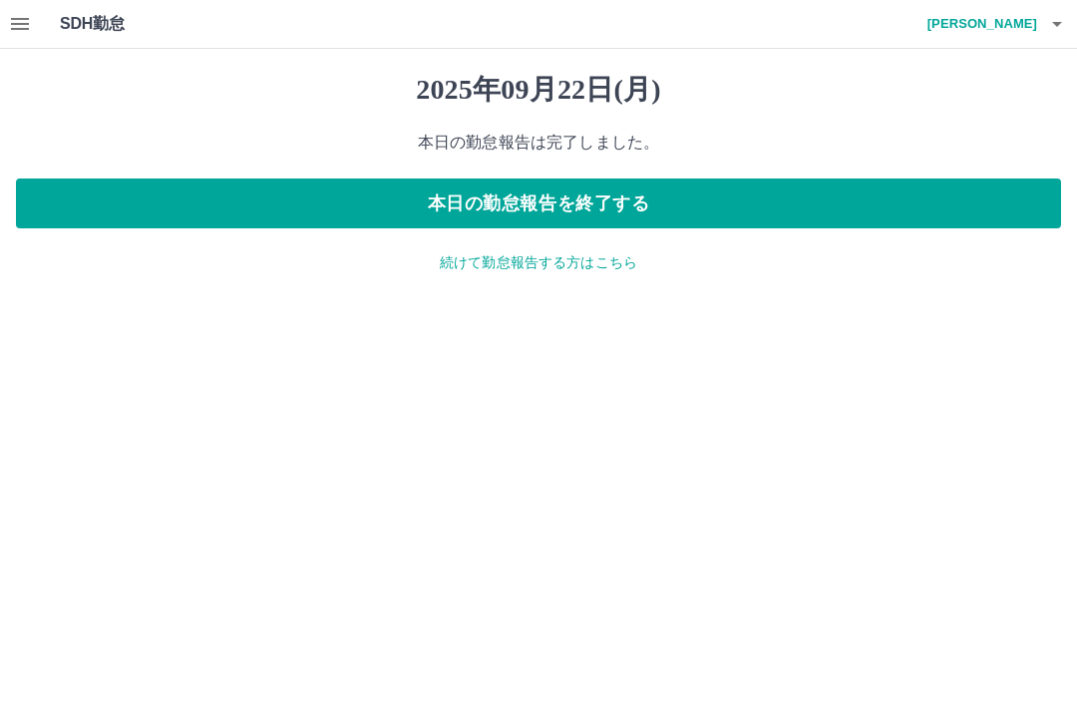
click at [662, 209] on button "本日の勤怠報告を終了する" at bounding box center [538, 203] width 1045 height 50
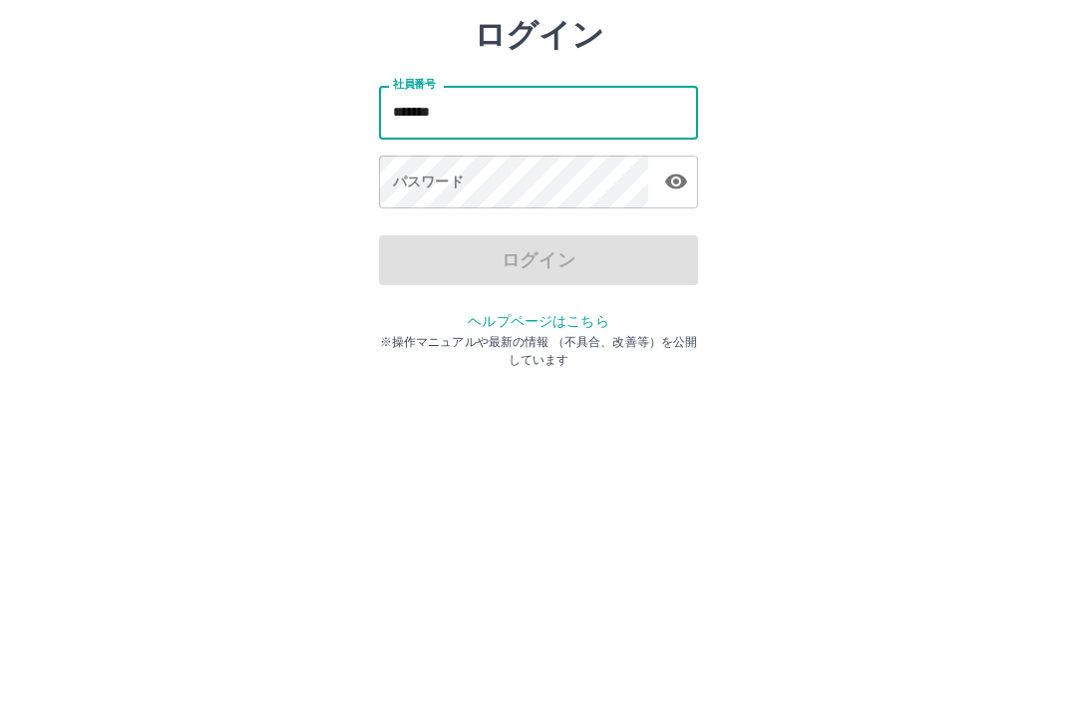
type input "*******"
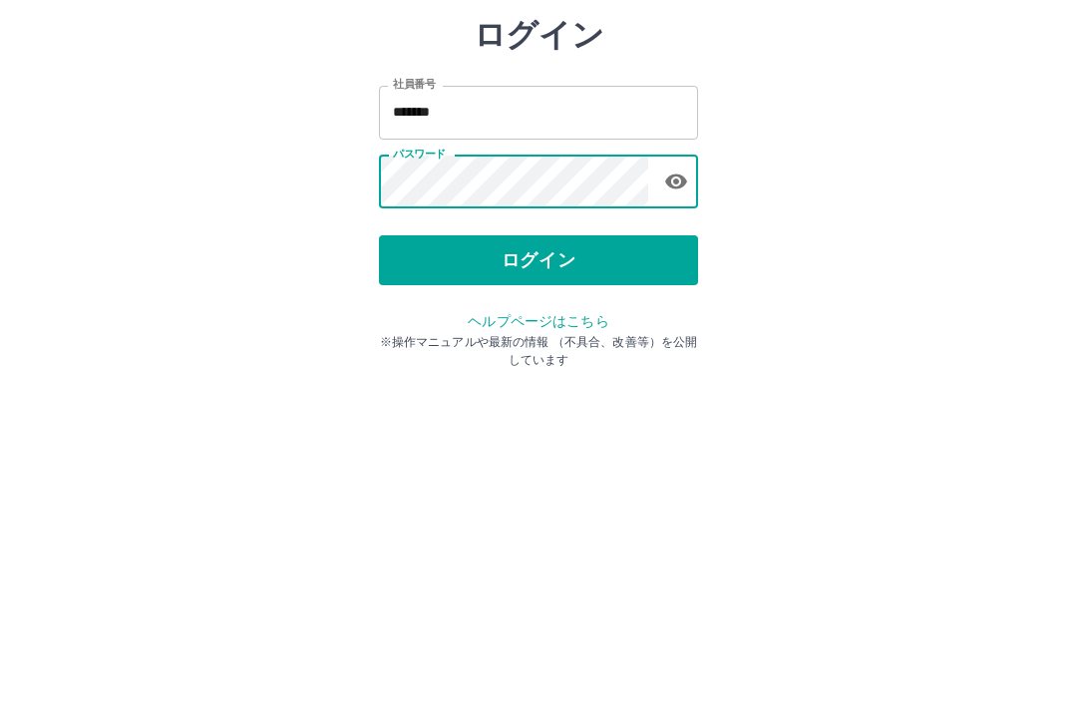
click at [597, 345] on button "ログイン" at bounding box center [538, 370] width 319 height 50
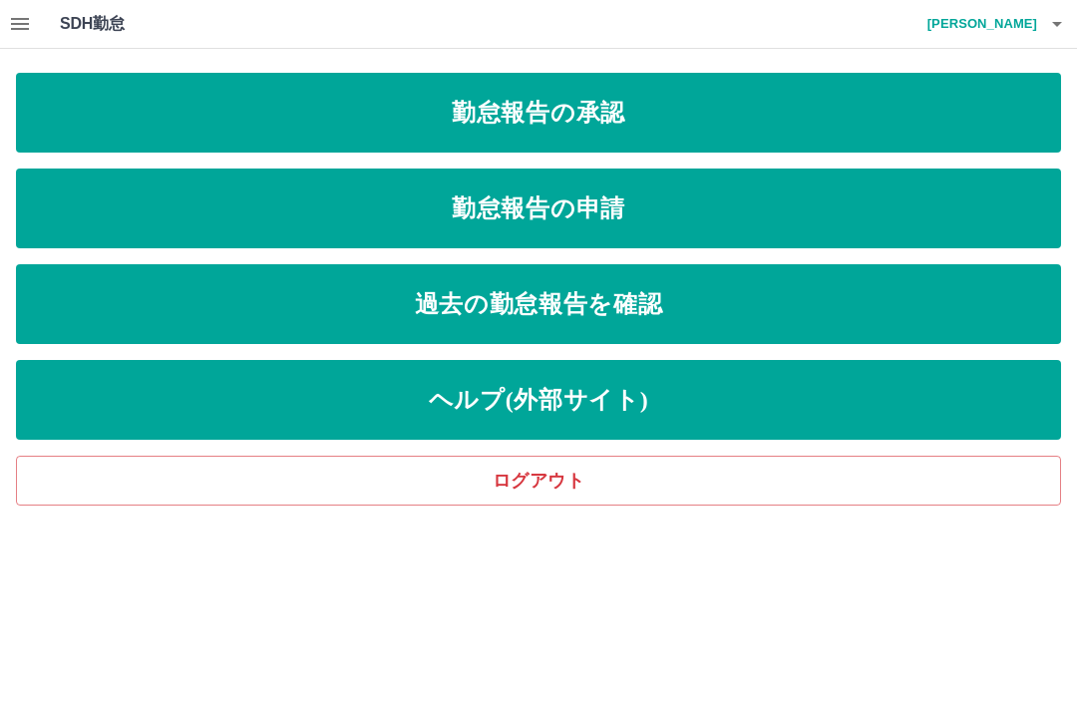
click at [876, 136] on link "勤怠報告の承認" at bounding box center [538, 113] width 1045 height 80
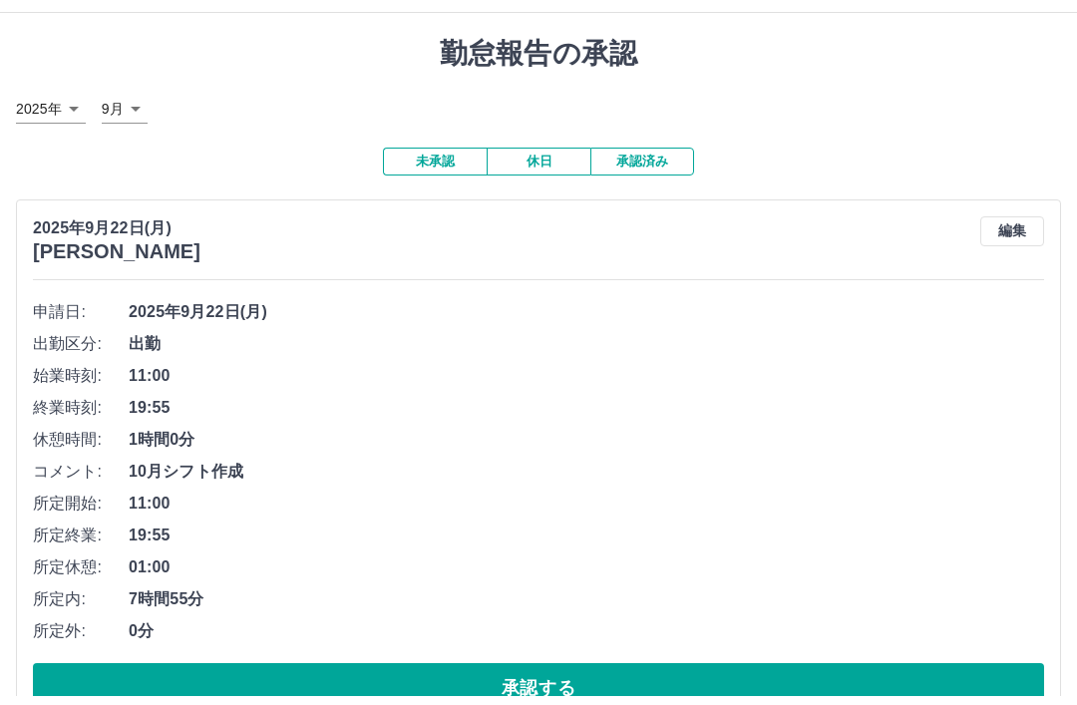
scroll to position [18, 0]
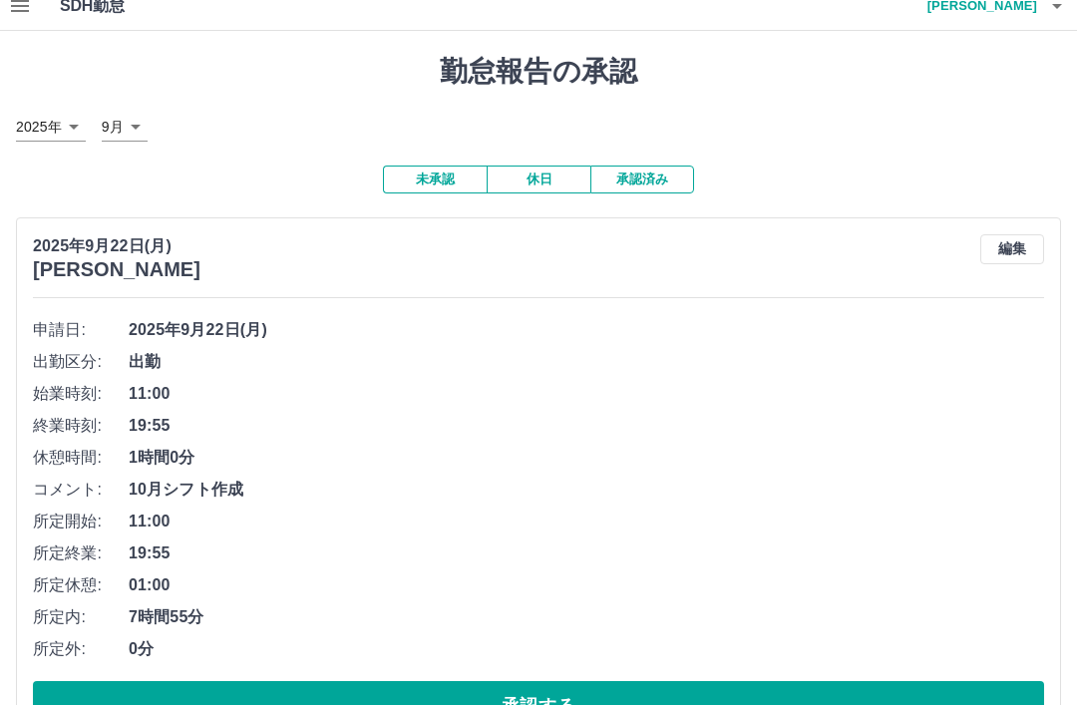
click at [664, 704] on button "承認する" at bounding box center [538, 706] width 1011 height 50
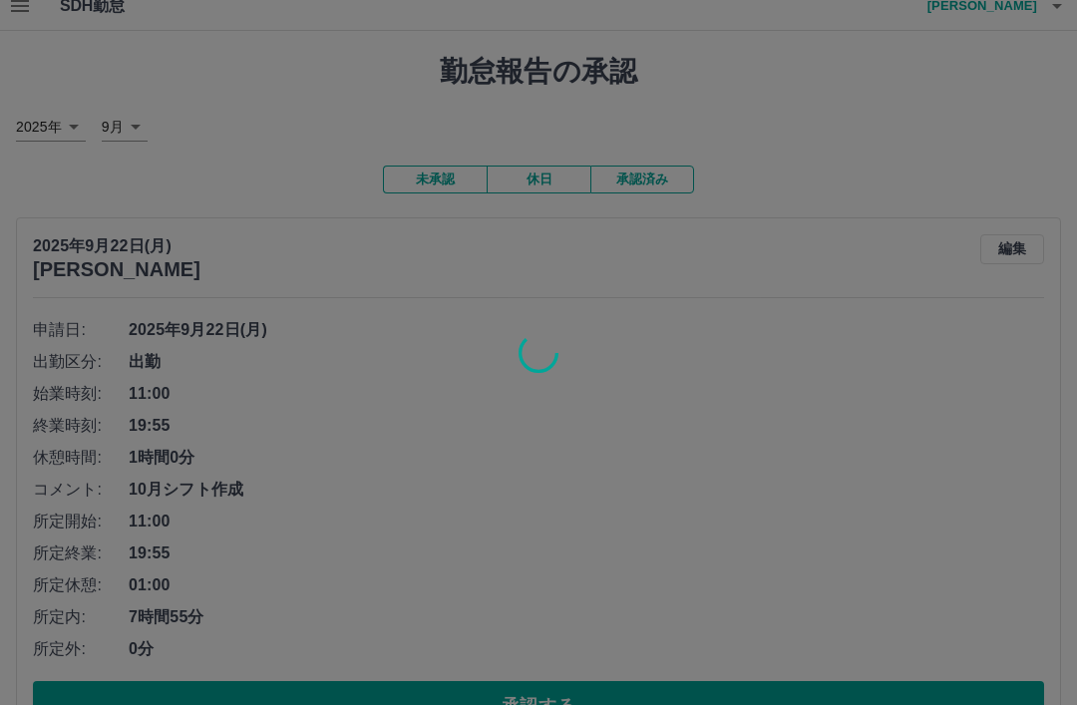
click at [660, 704] on div at bounding box center [538, 352] width 1077 height 705
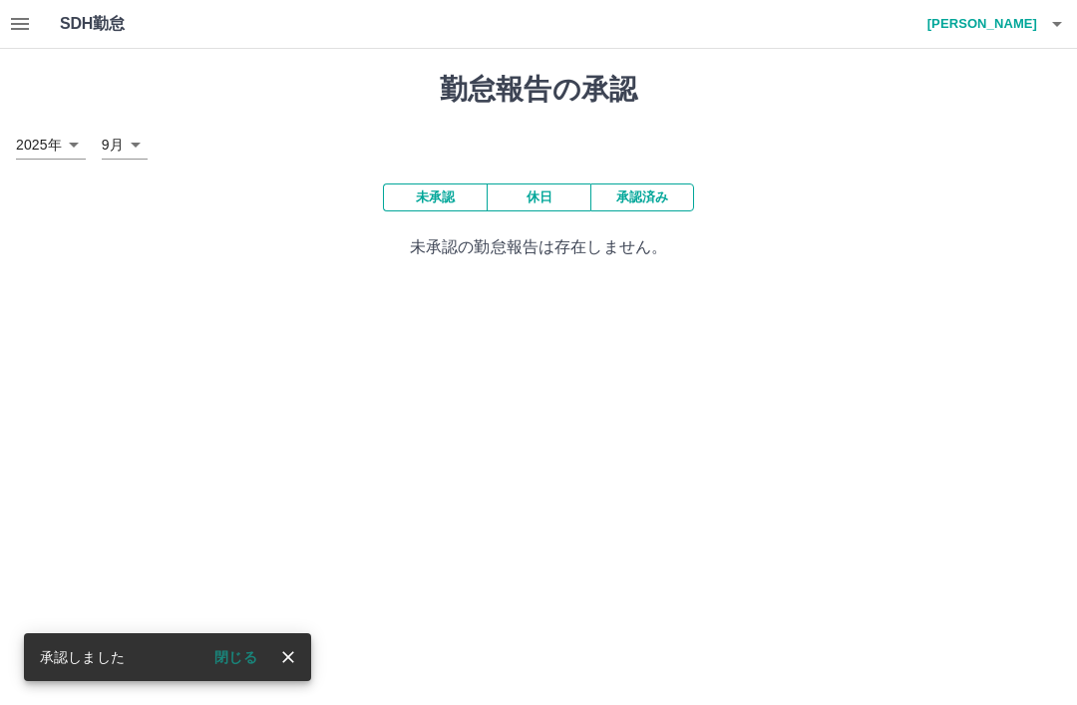
scroll to position [0, 0]
